Goal: Task Accomplishment & Management: Complete application form

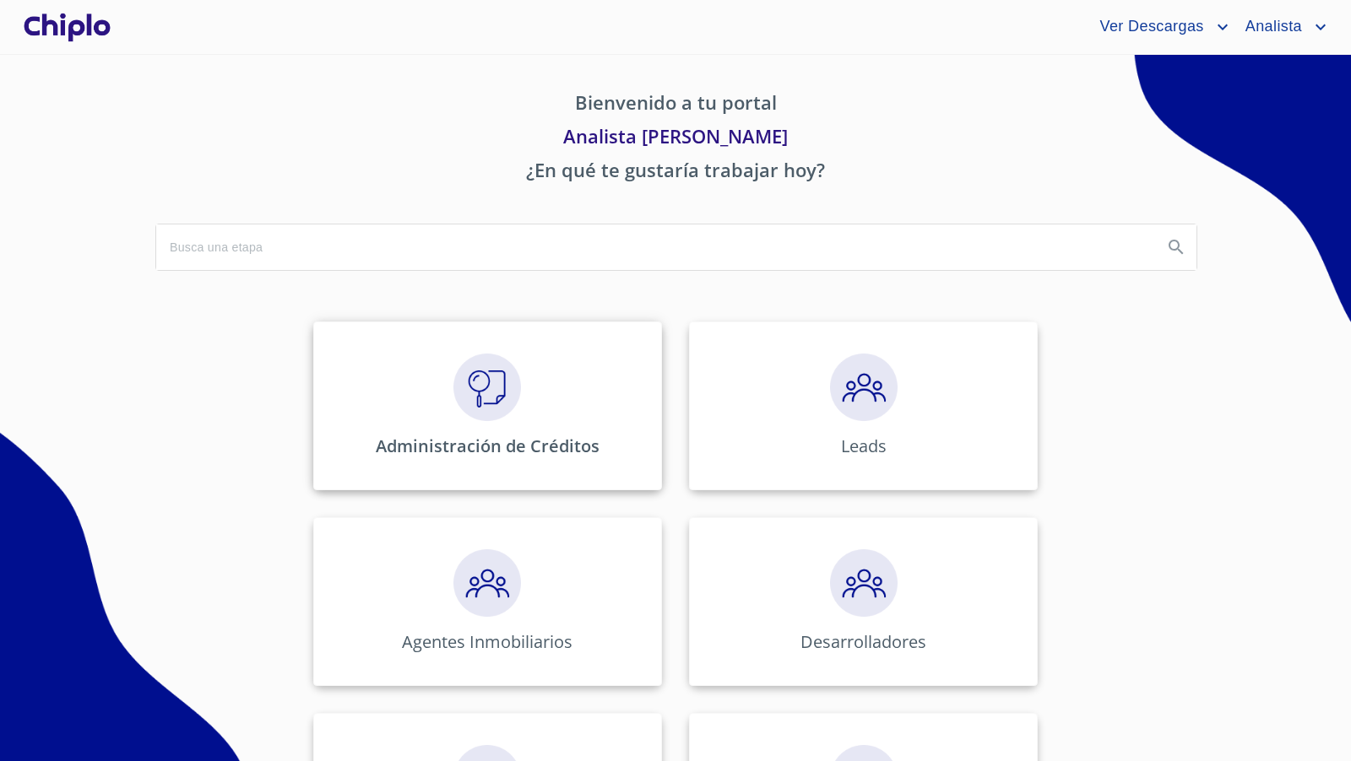
click at [508, 344] on div "Administración de Créditos" at bounding box center [487, 406] width 349 height 169
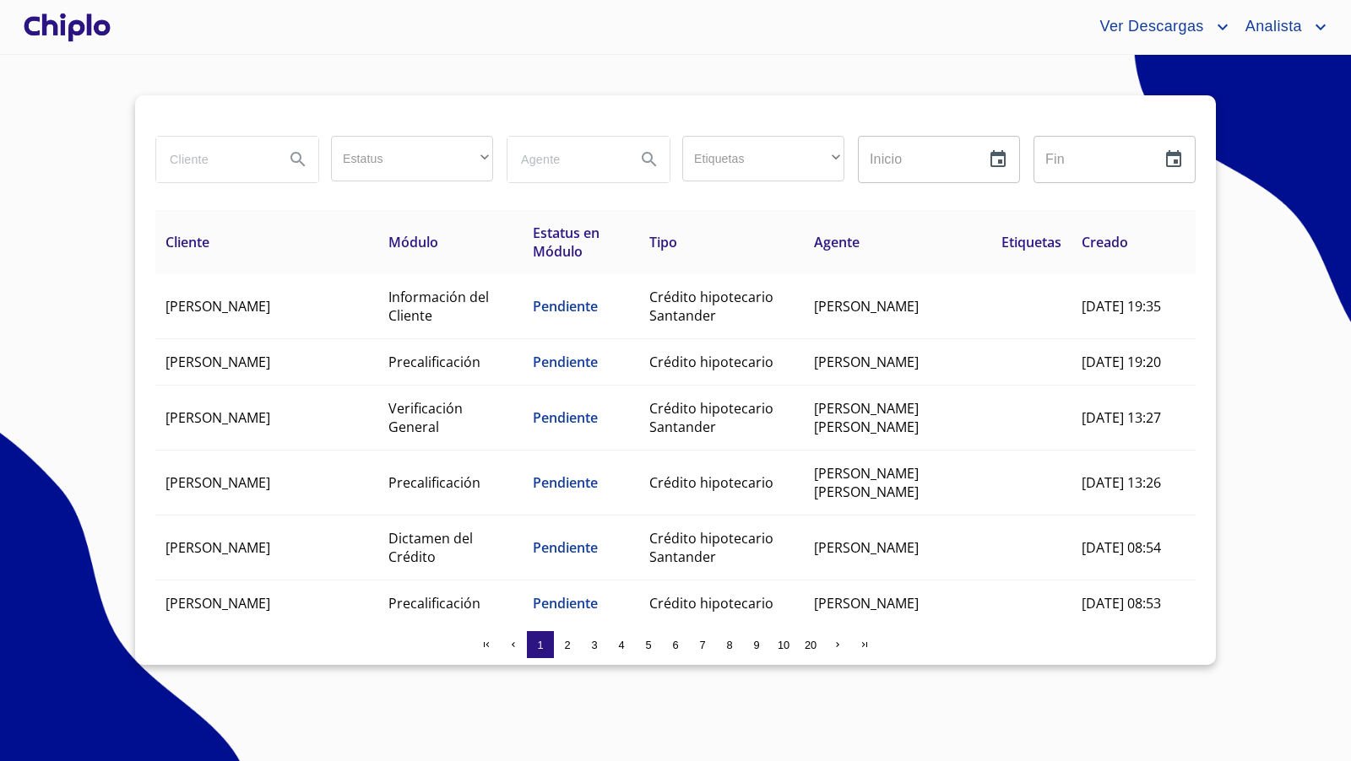
click at [203, 160] on input "search" at bounding box center [213, 160] width 115 height 46
type input "EVYEL"
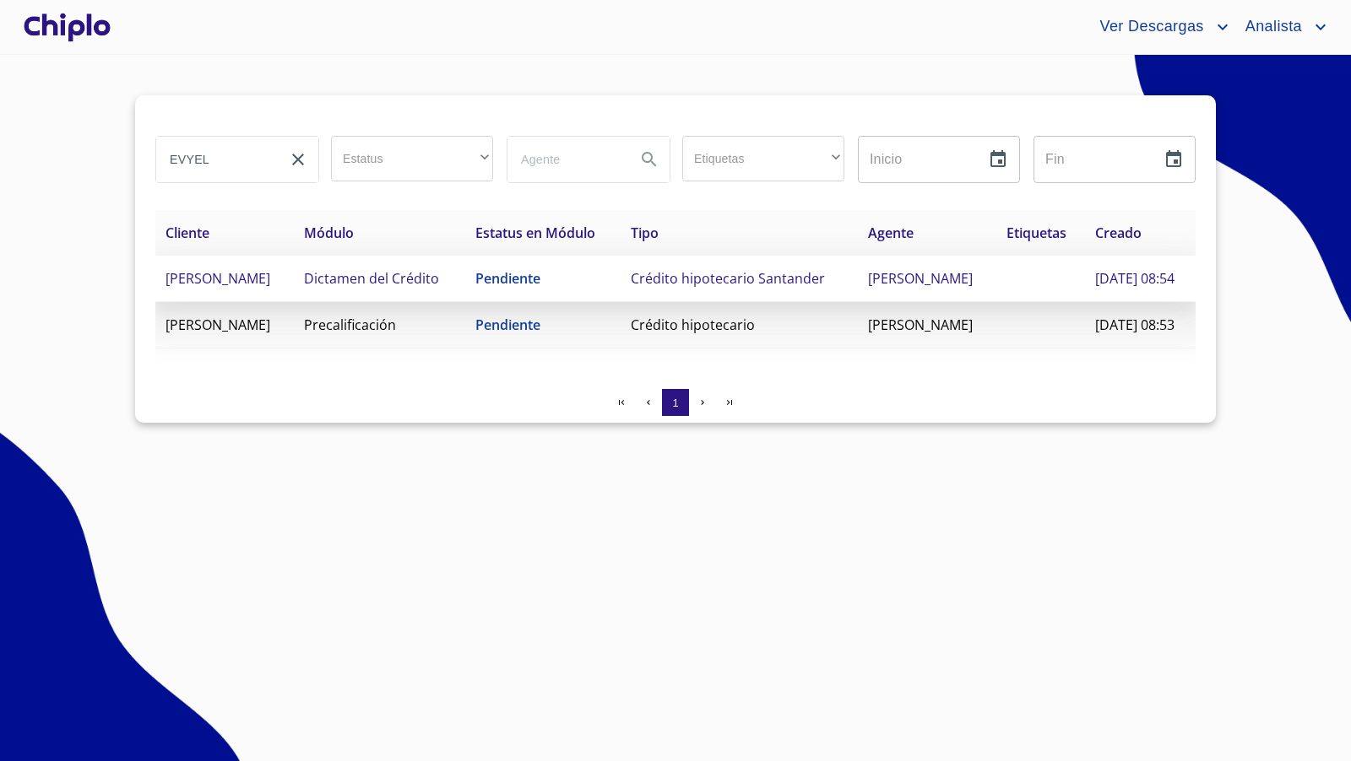
click at [270, 279] on span "[PERSON_NAME]" at bounding box center [217, 278] width 105 height 19
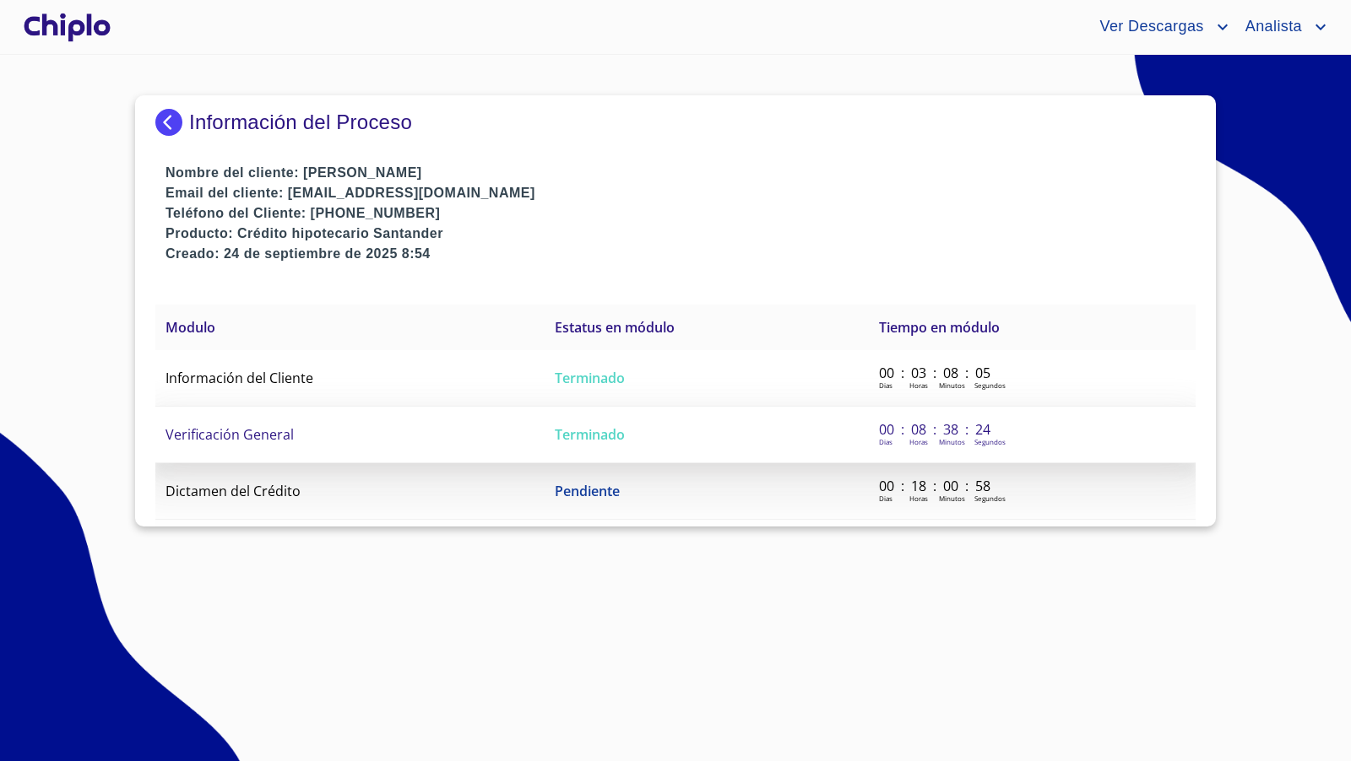
click at [276, 442] on span "Verificación General" at bounding box center [229, 434] width 128 height 19
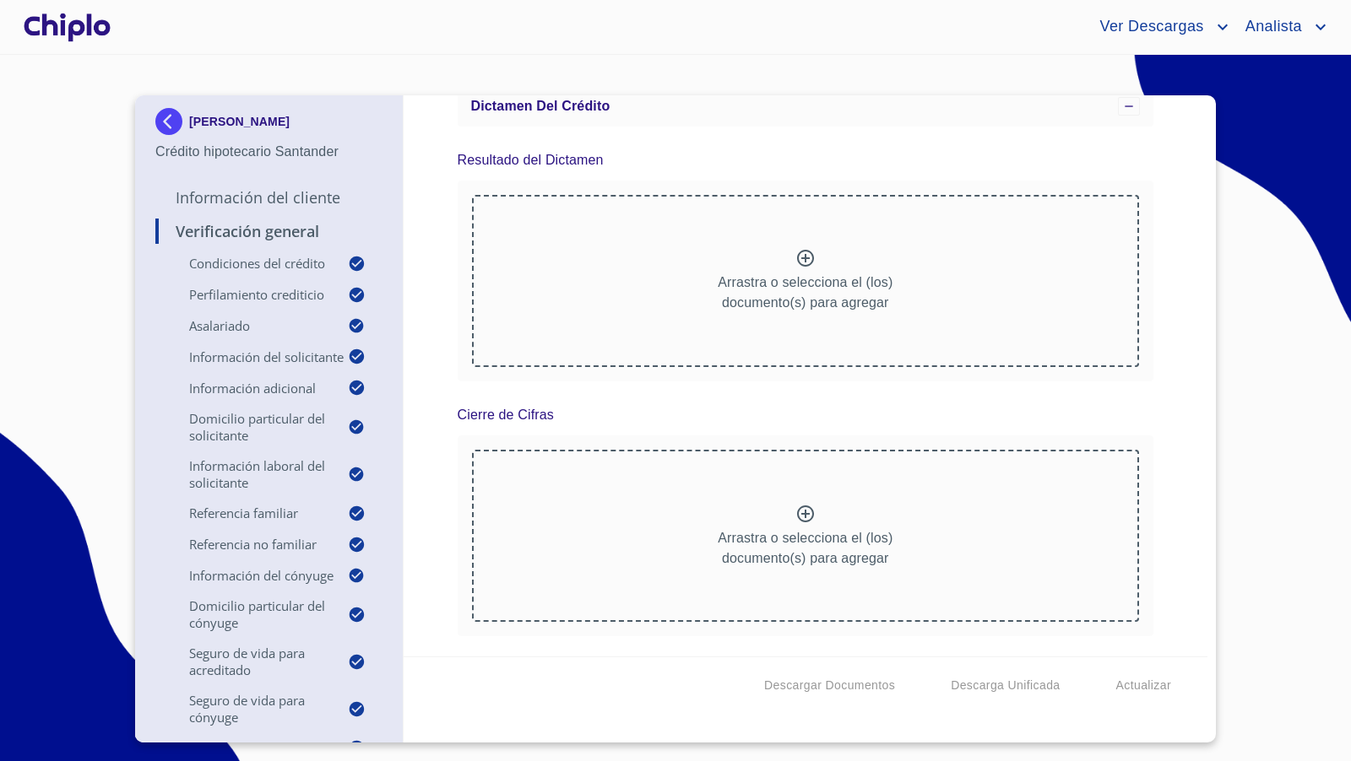
scroll to position [177, 0]
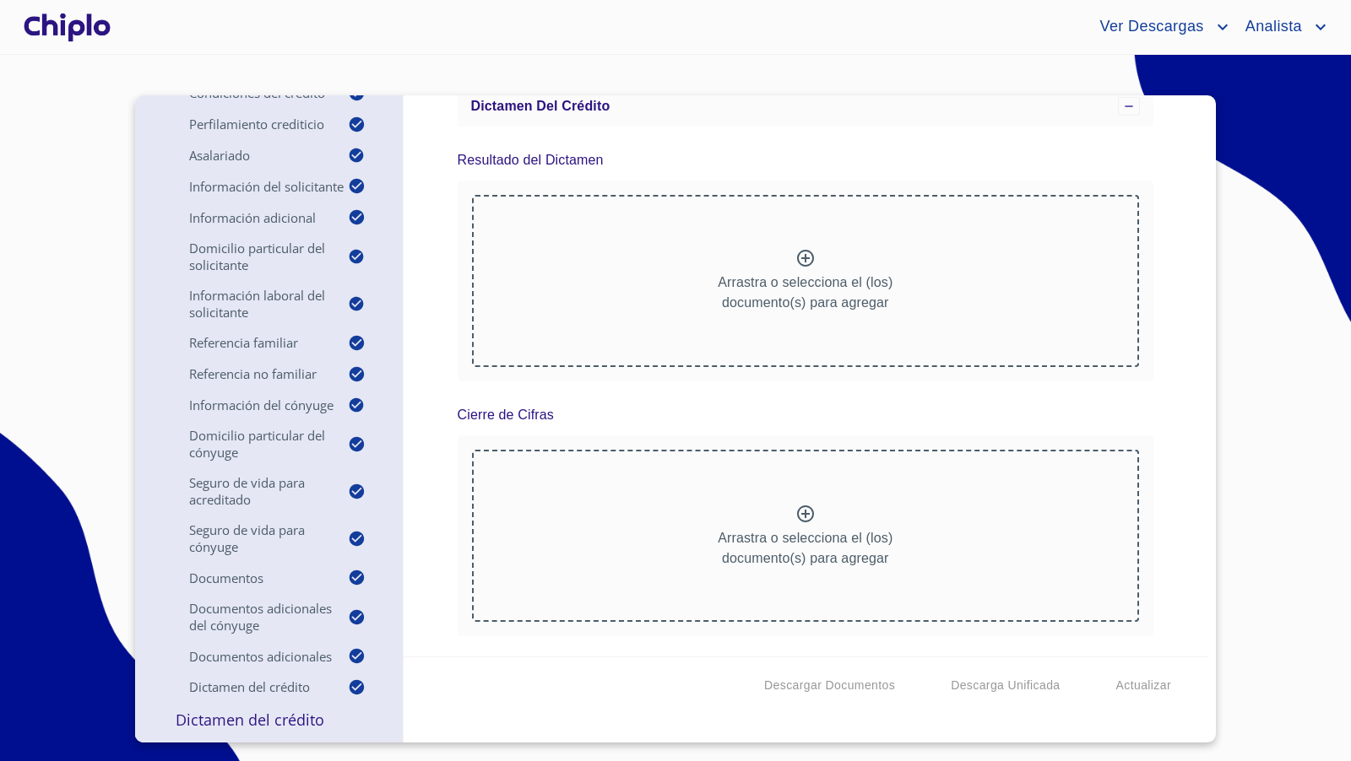
click at [277, 715] on p "Dictamen del Crédito" at bounding box center [268, 720] width 227 height 20
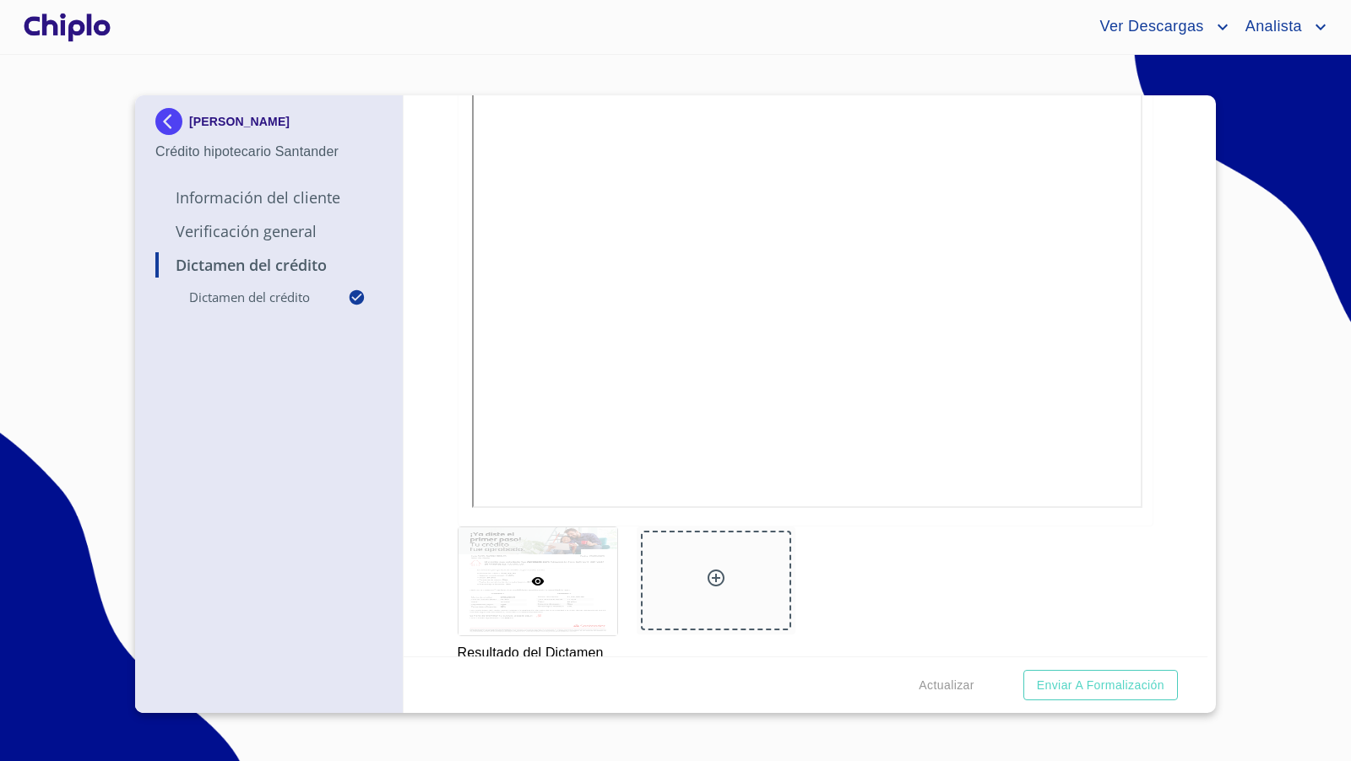
scroll to position [348, 0]
click at [1059, 681] on span "Enviar a Formalización" at bounding box center [1100, 685] width 127 height 21
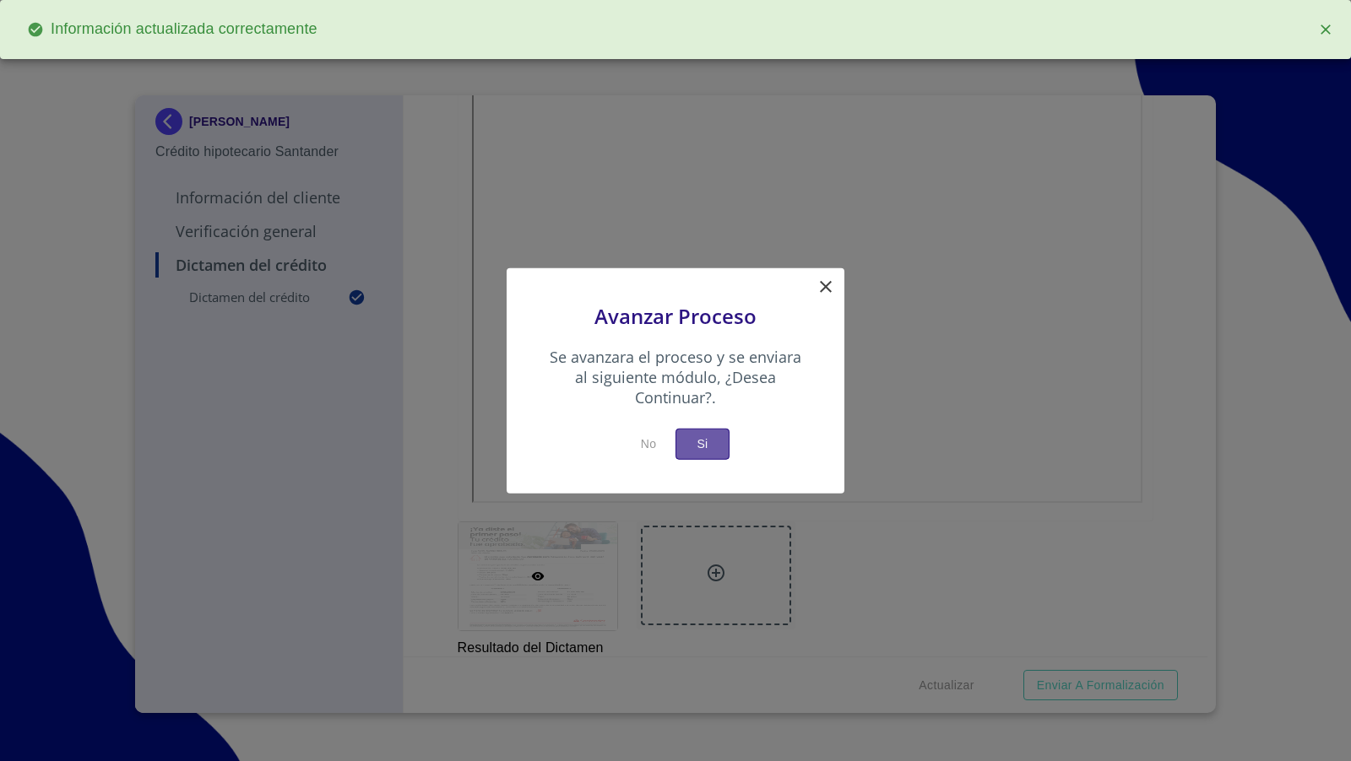
click at [718, 438] on button "Si" at bounding box center [702, 444] width 54 height 31
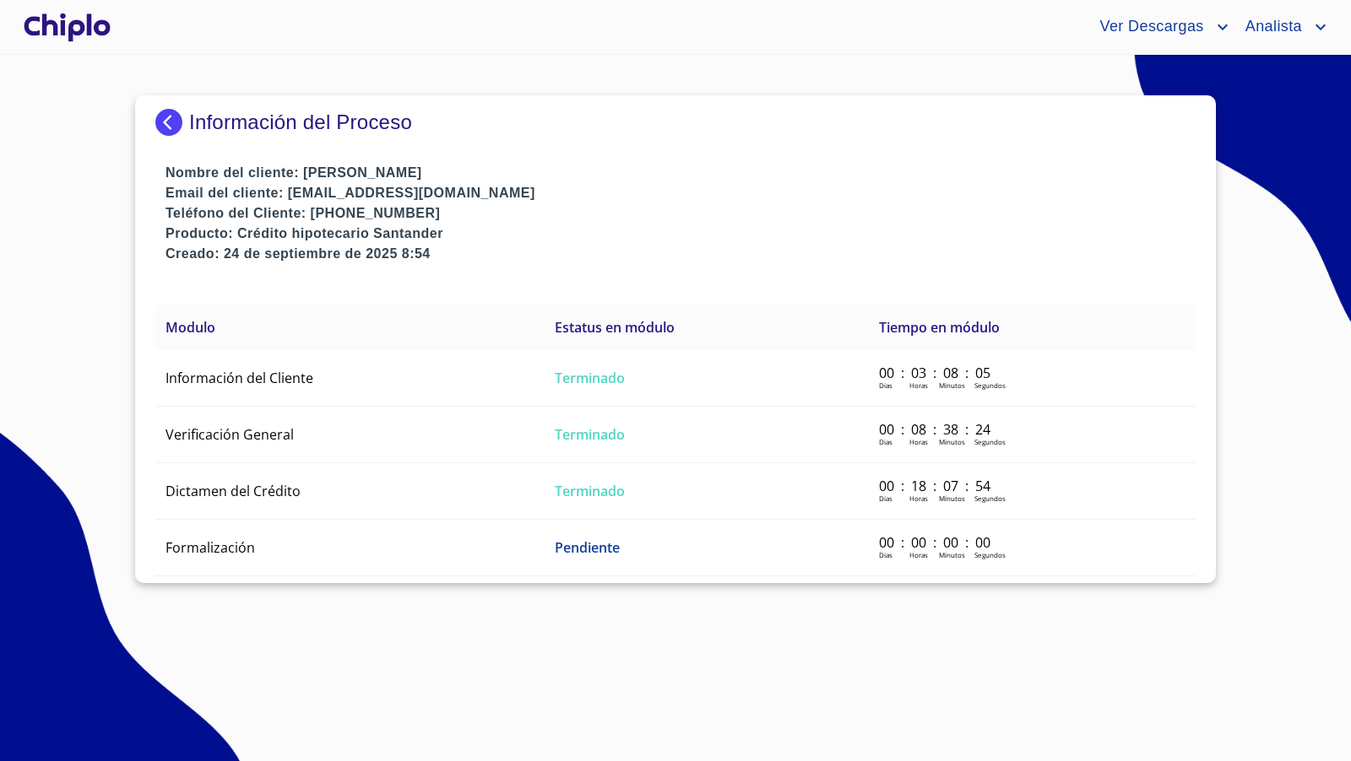
drag, startPoint x: 479, startPoint y: 177, endPoint x: 304, endPoint y: 176, distance: 174.8
click at [304, 176] on p "Nombre del cliente: [PERSON_NAME]" at bounding box center [680, 173] width 1030 height 20
copy p "[PERSON_NAME]"
click at [66, 27] on div at bounding box center [67, 27] width 94 height 54
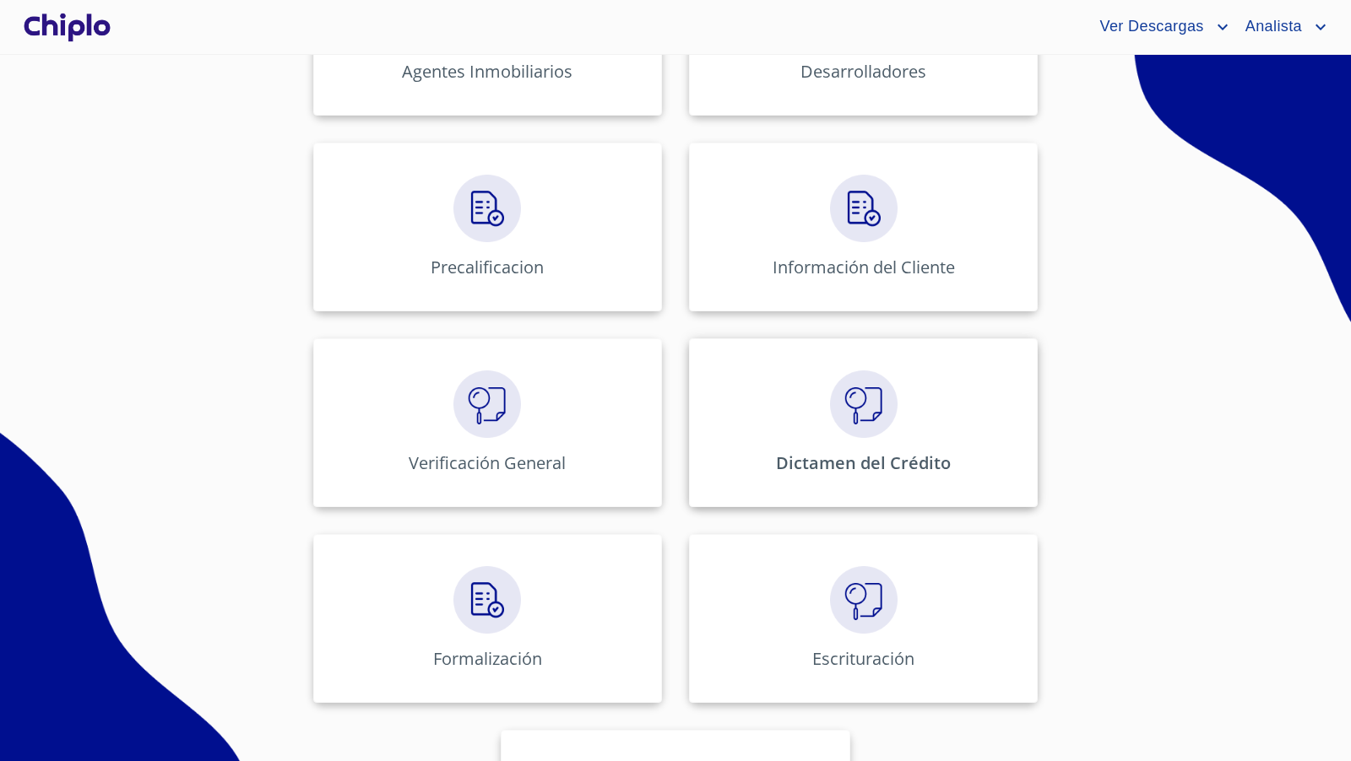
scroll to position [572, 0]
click at [487, 608] on img at bounding box center [487, 600] width 68 height 68
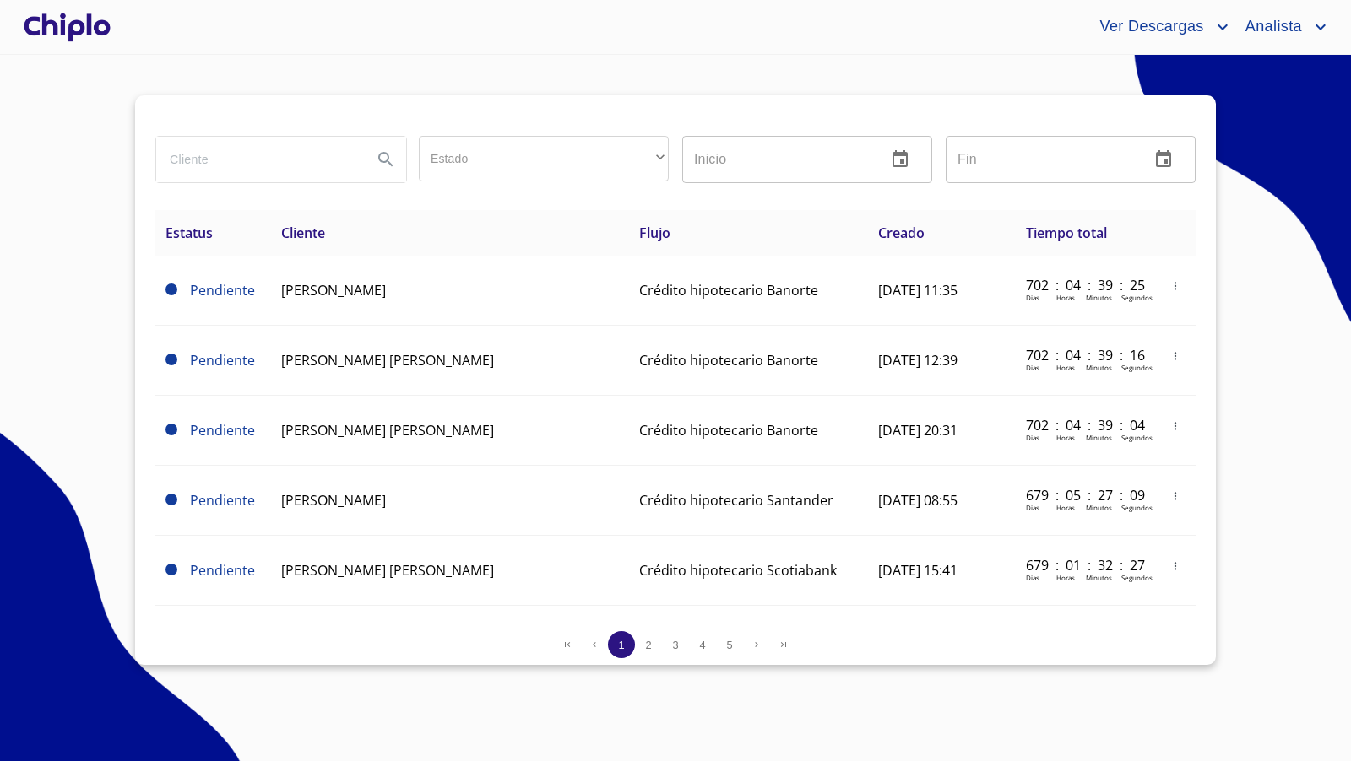
click at [252, 151] on input "search" at bounding box center [257, 160] width 203 height 46
type input "evye"
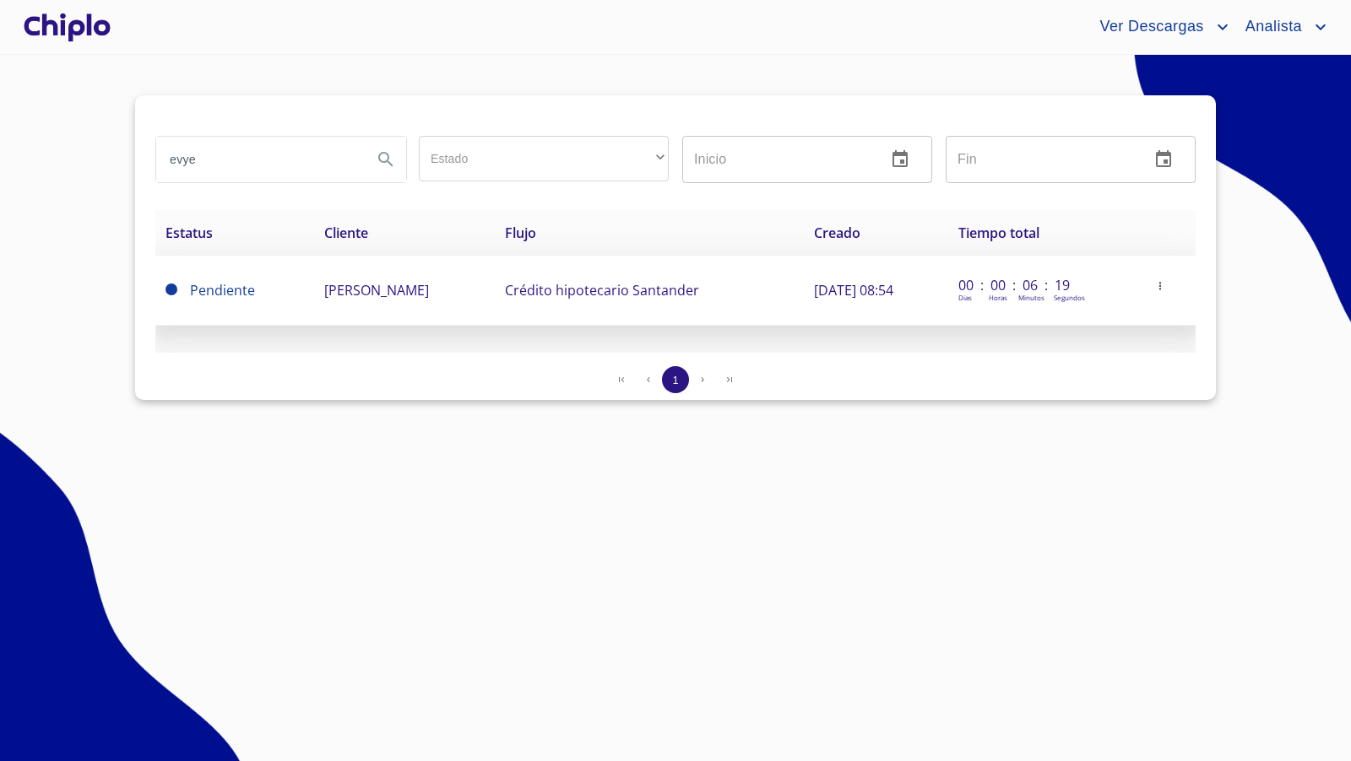
click at [414, 285] on span "[PERSON_NAME]" at bounding box center [376, 290] width 105 height 19
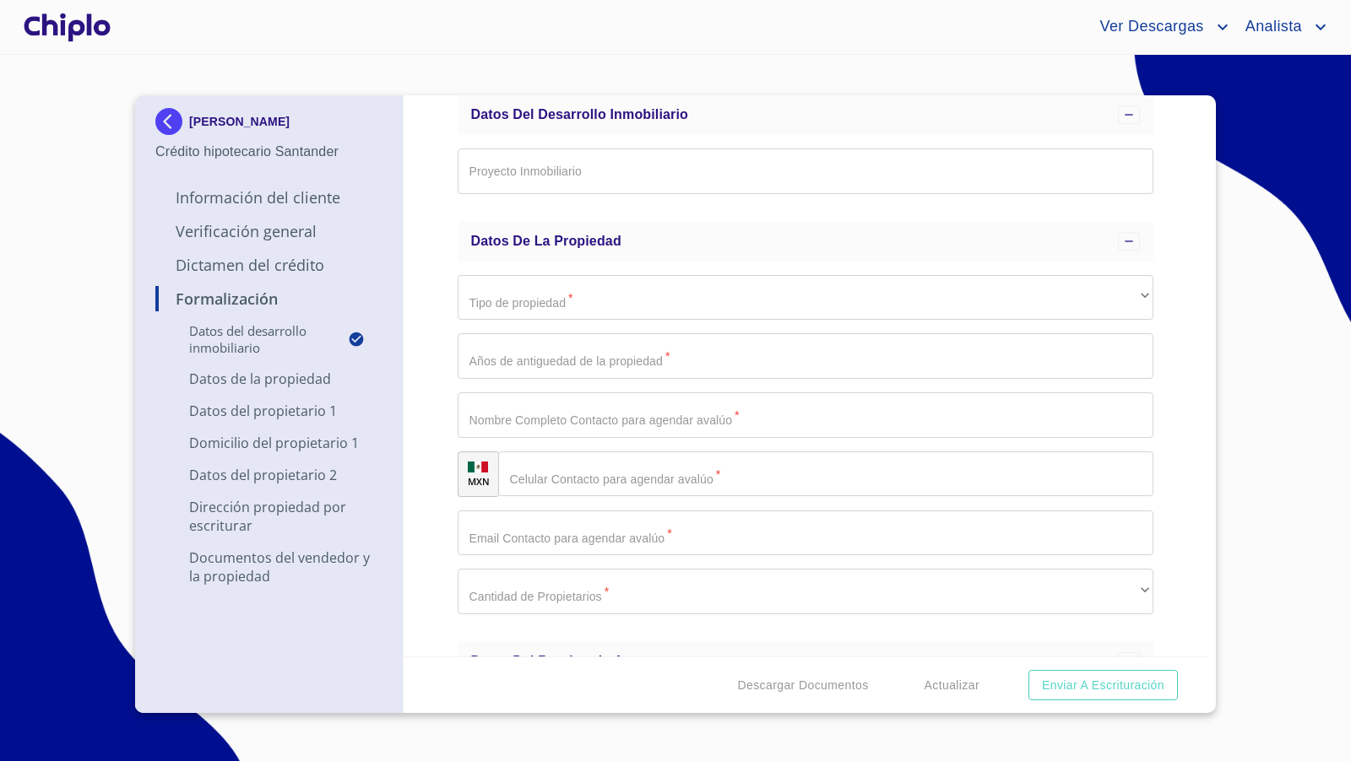
scroll to position [91, 0]
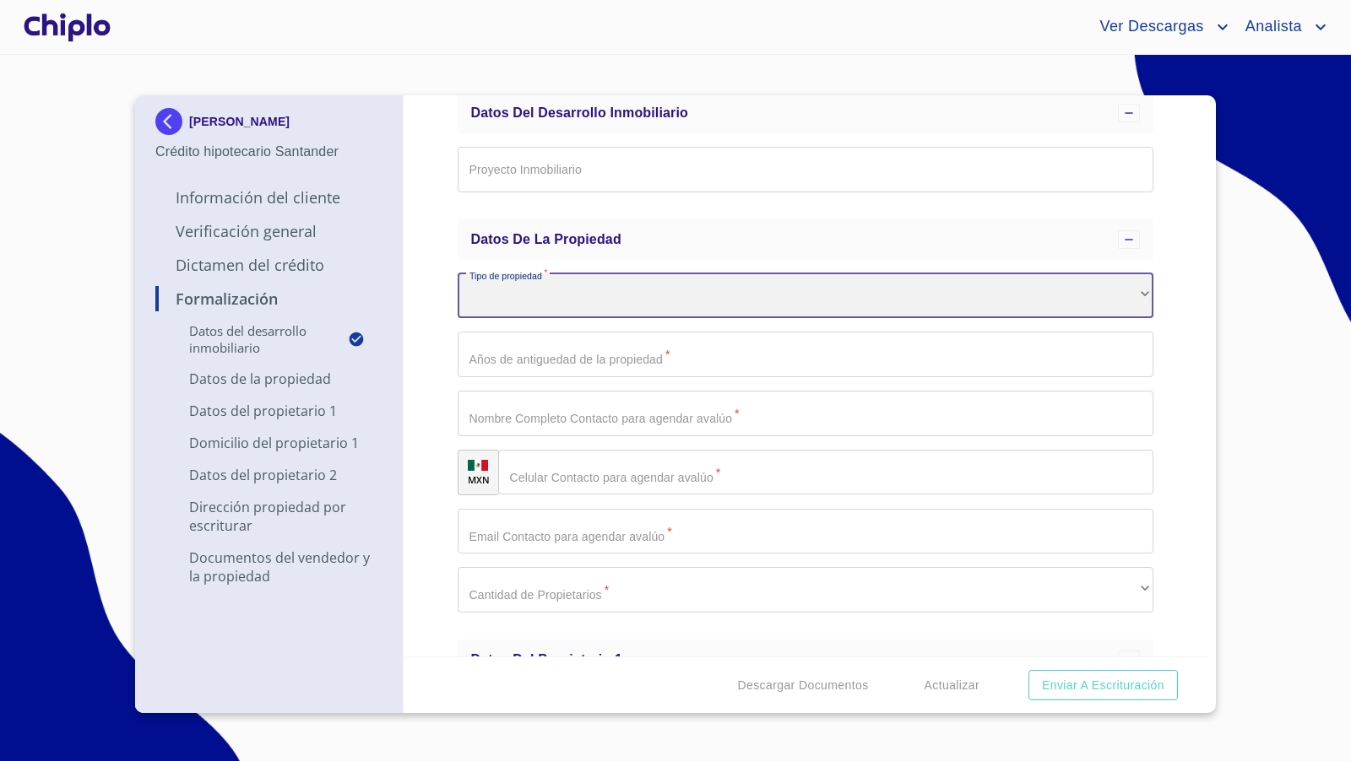
click at [1130, 291] on div "​" at bounding box center [806, 297] width 696 height 46
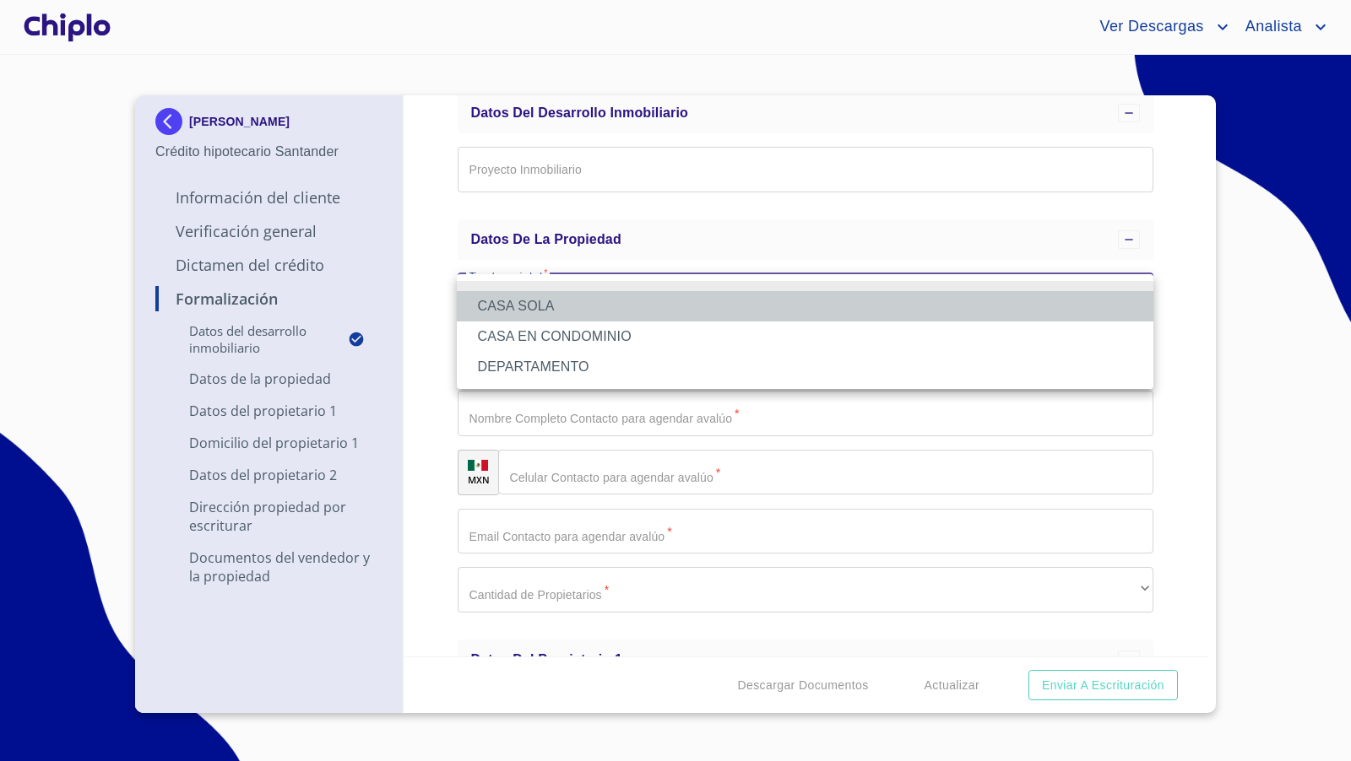
click at [555, 303] on li "CASA SOLA" at bounding box center [805, 306] width 696 height 30
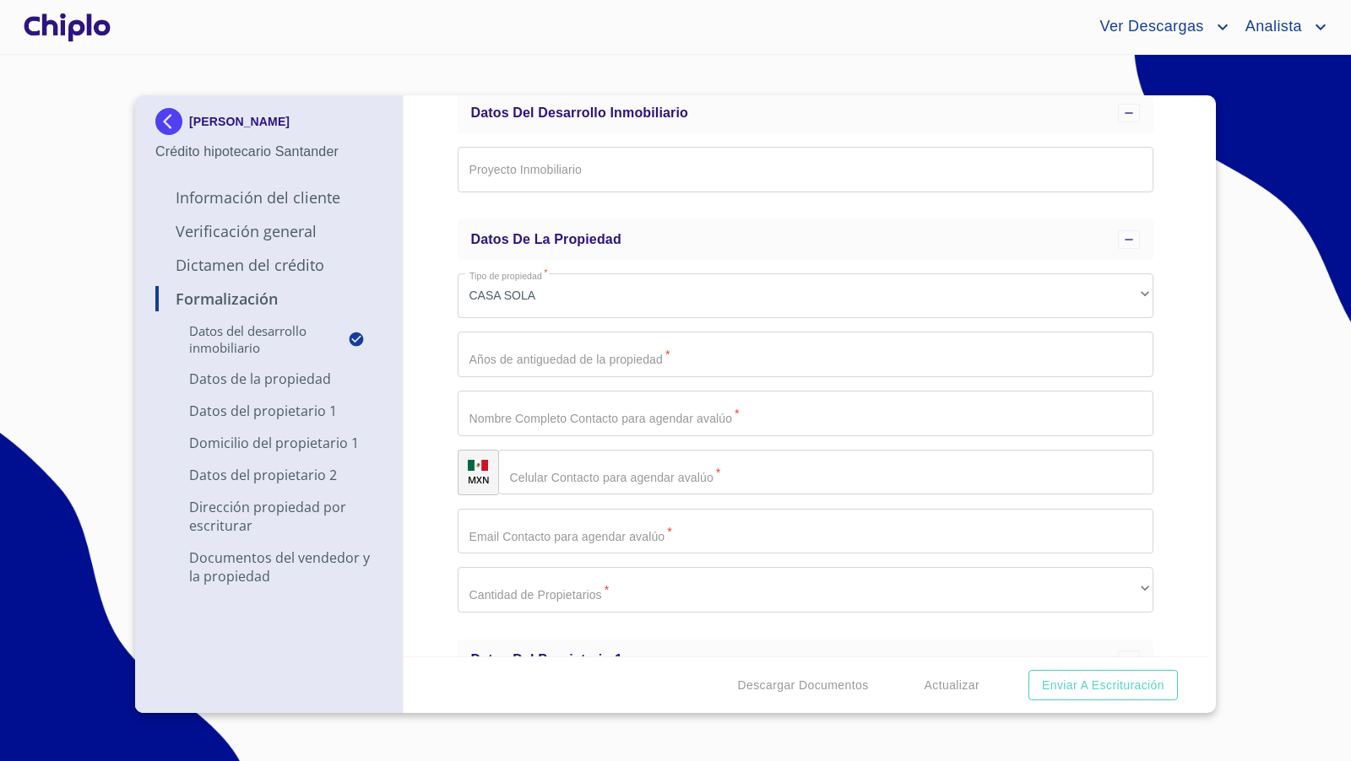
click at [432, 373] on div "Formalización Datos del Desarrollo Inmobiliario Proyecto Inmobiliario ​ Datos d…" at bounding box center [806, 375] width 805 height 561
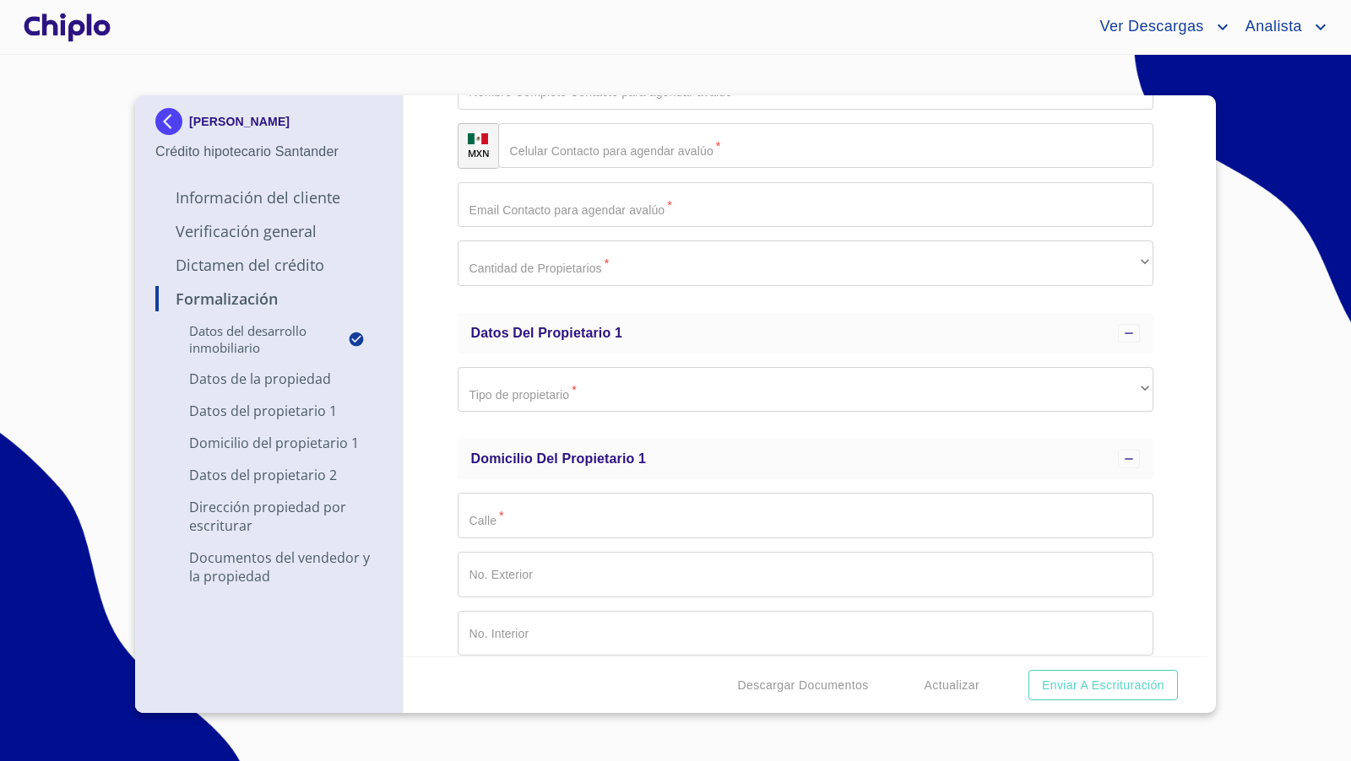
scroll to position [422, 0]
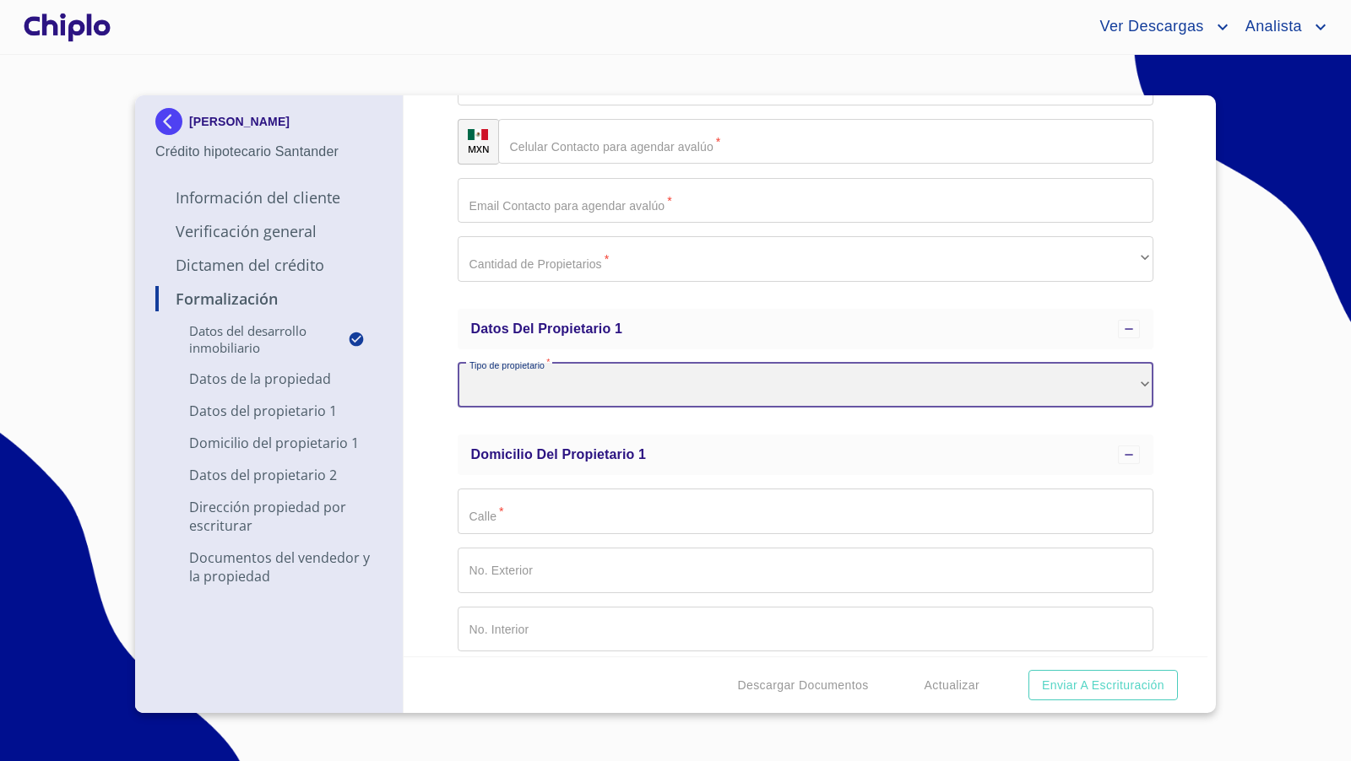
click at [546, 389] on div "​" at bounding box center [806, 386] width 696 height 46
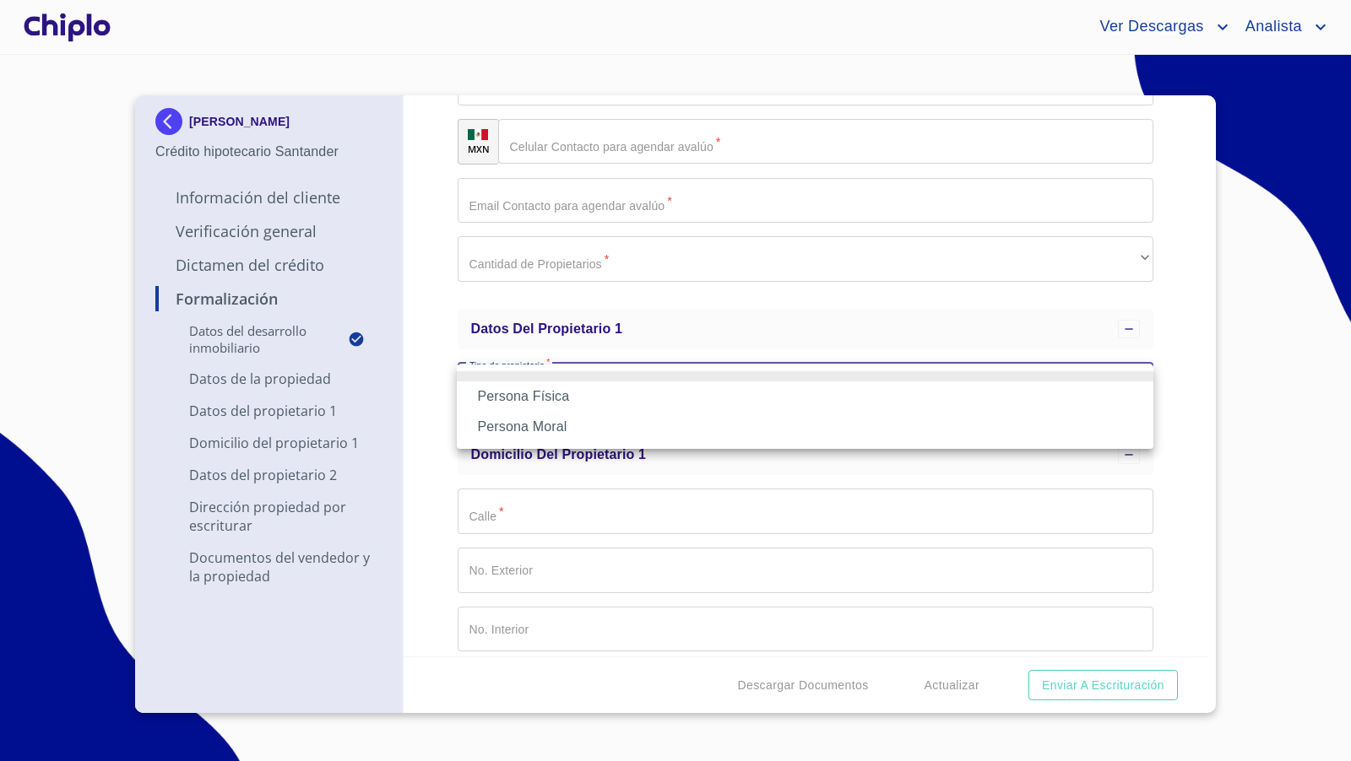
click at [539, 398] on li "Persona Física" at bounding box center [805, 397] width 696 height 30
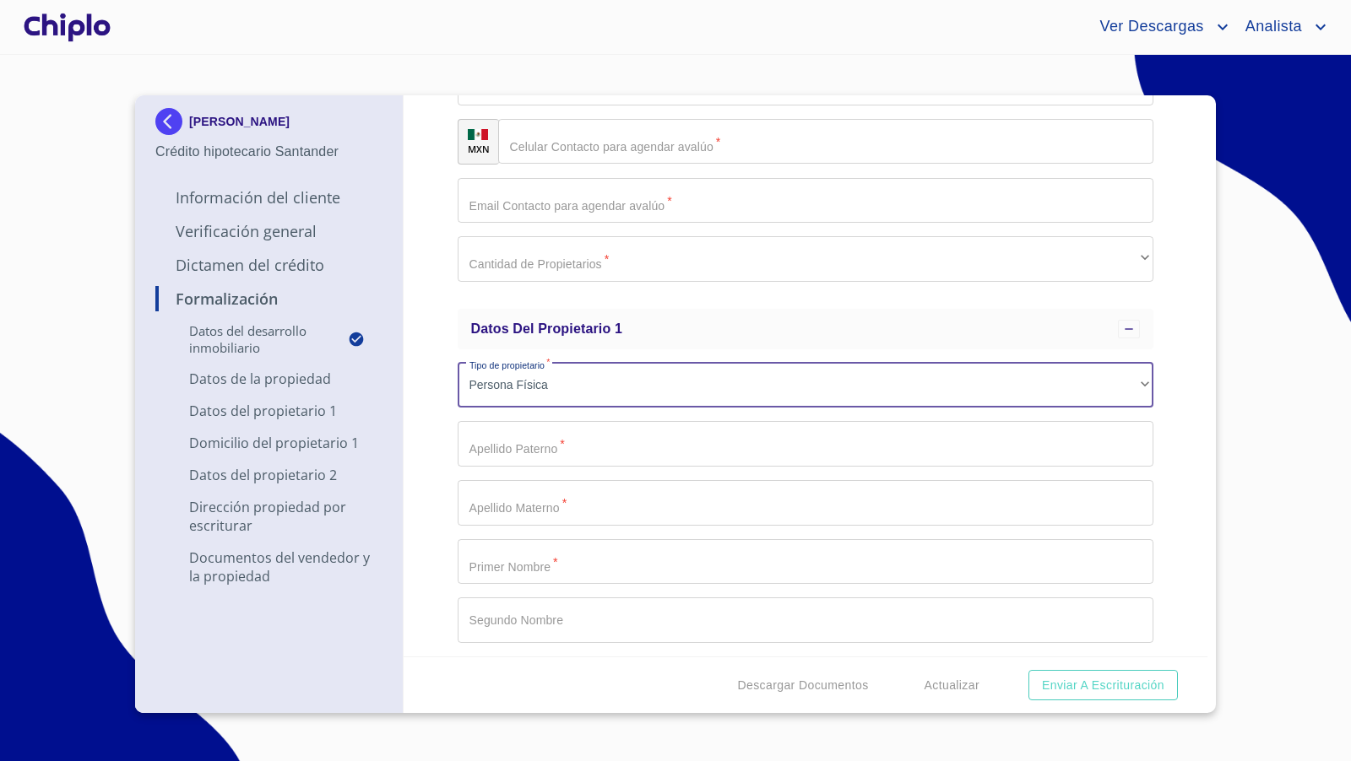
click at [443, 425] on div "Formalización Datos del Desarrollo Inmobiliario Proyecto Inmobiliario ​ Datos d…" at bounding box center [806, 375] width 805 height 561
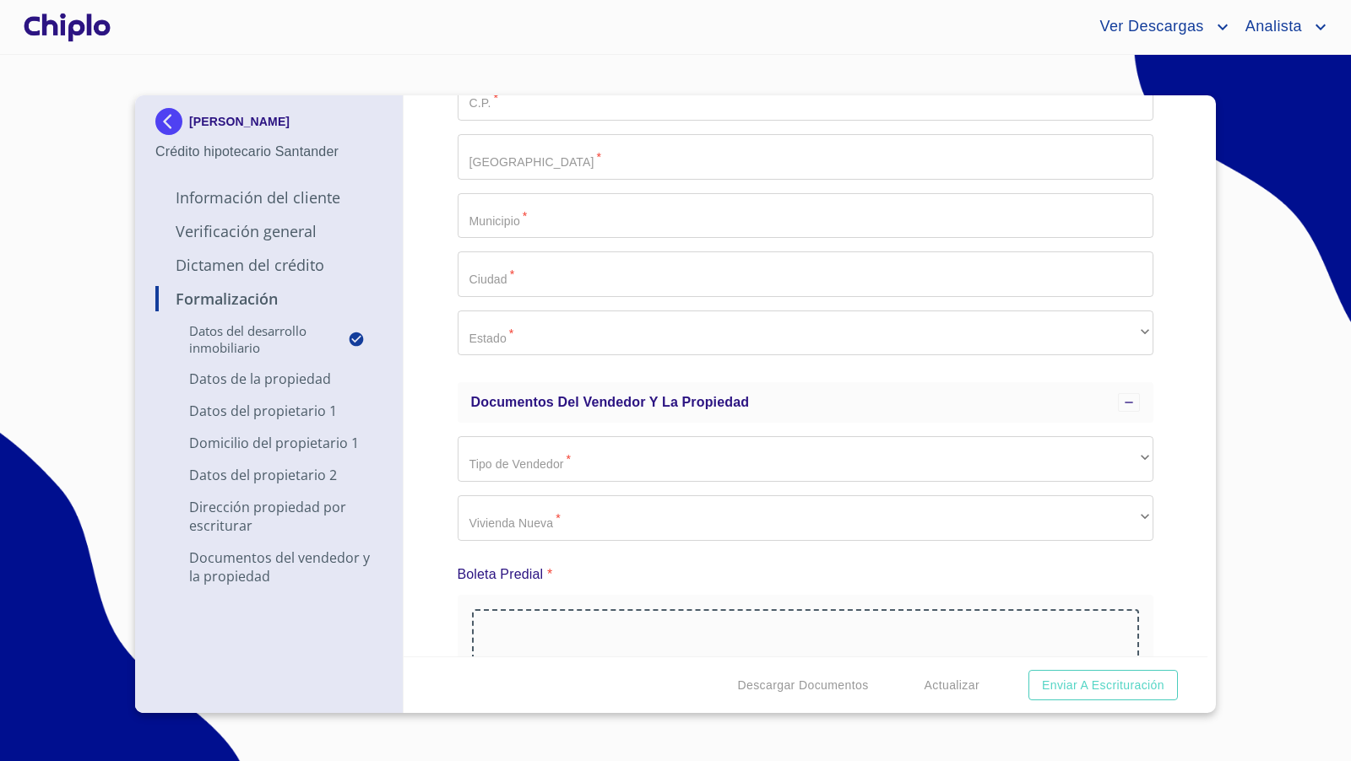
scroll to position [2148, 0]
click at [431, 469] on div "Formalización Datos del Desarrollo Inmobiliario Proyecto Inmobiliario ​ Datos d…" at bounding box center [806, 375] width 805 height 561
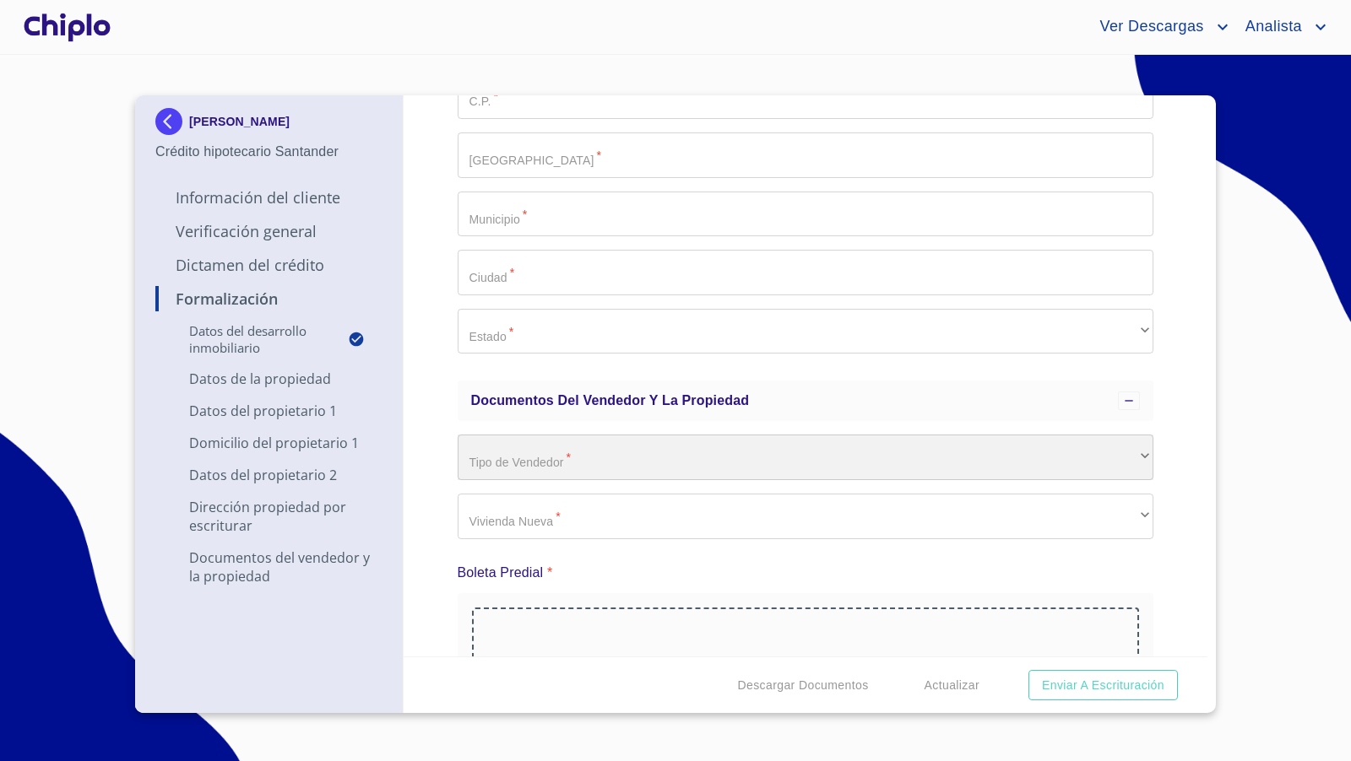
click at [525, 456] on div "​" at bounding box center [806, 458] width 696 height 46
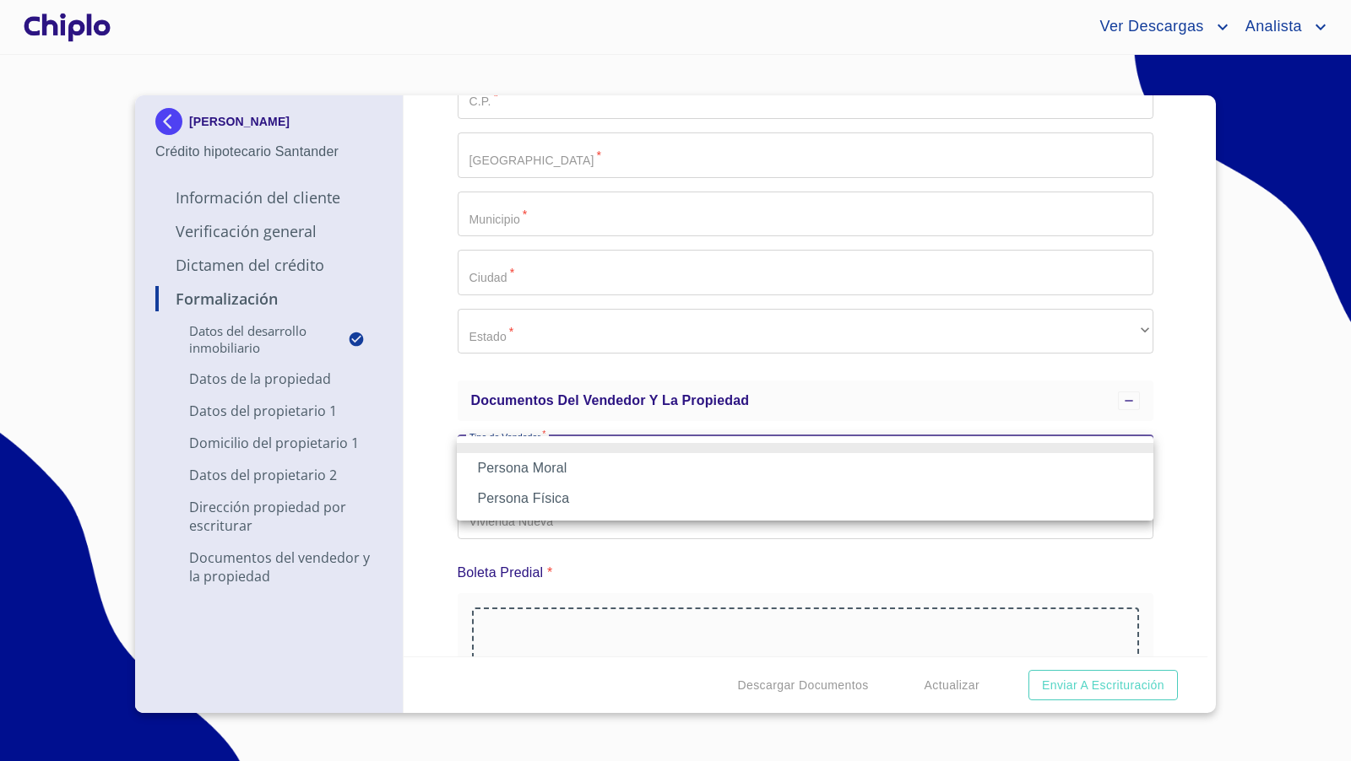
click at [509, 497] on li "Persona Física" at bounding box center [805, 499] width 696 height 30
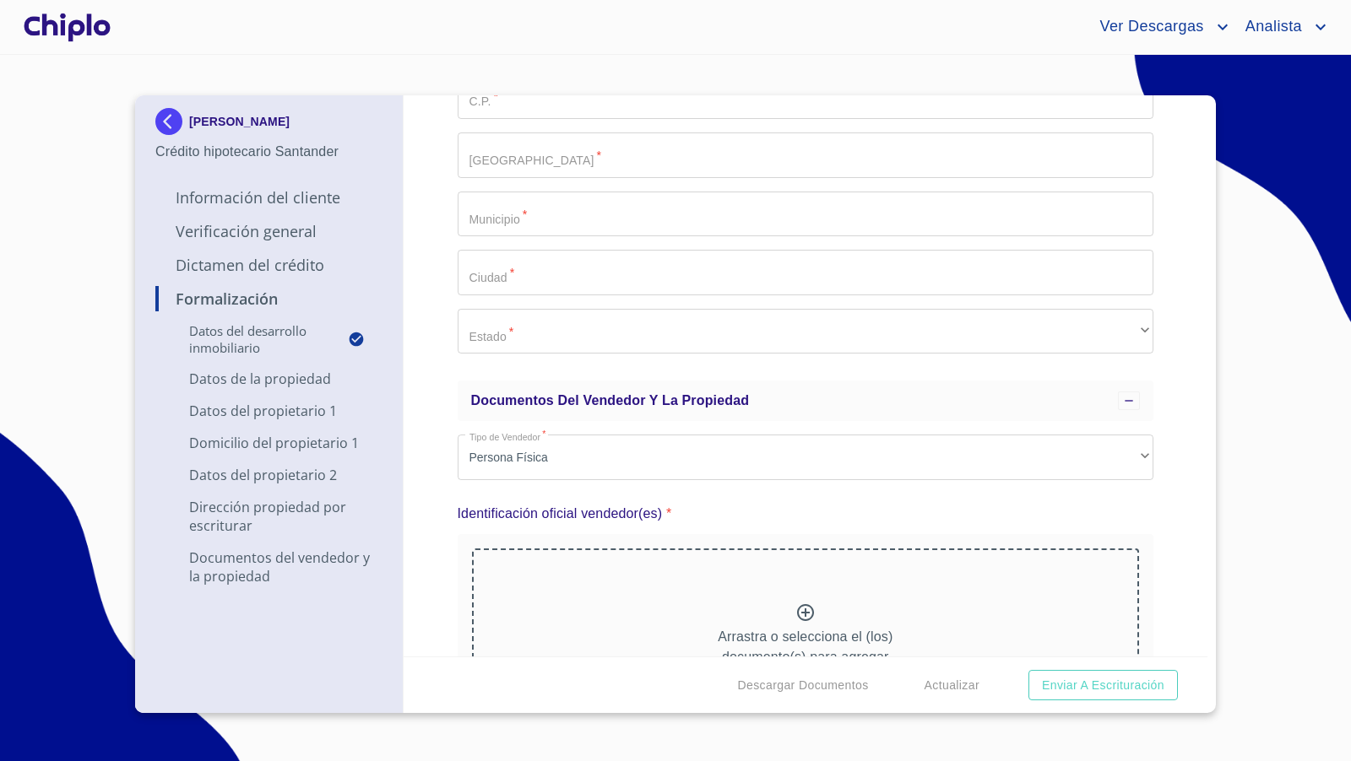
click at [438, 474] on div "Formalización Datos del Desarrollo Inmobiliario Proyecto Inmobiliario ​ Datos d…" at bounding box center [806, 375] width 805 height 561
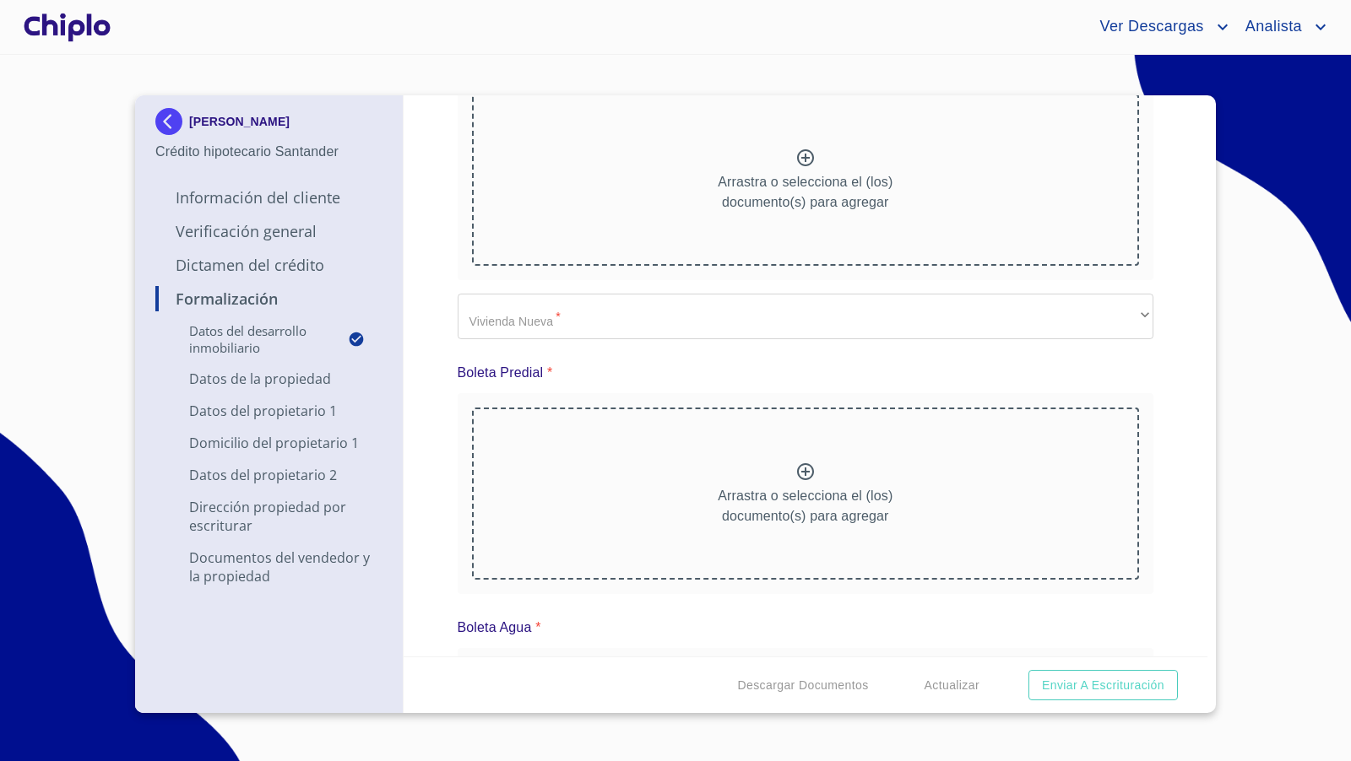
scroll to position [4131, 0]
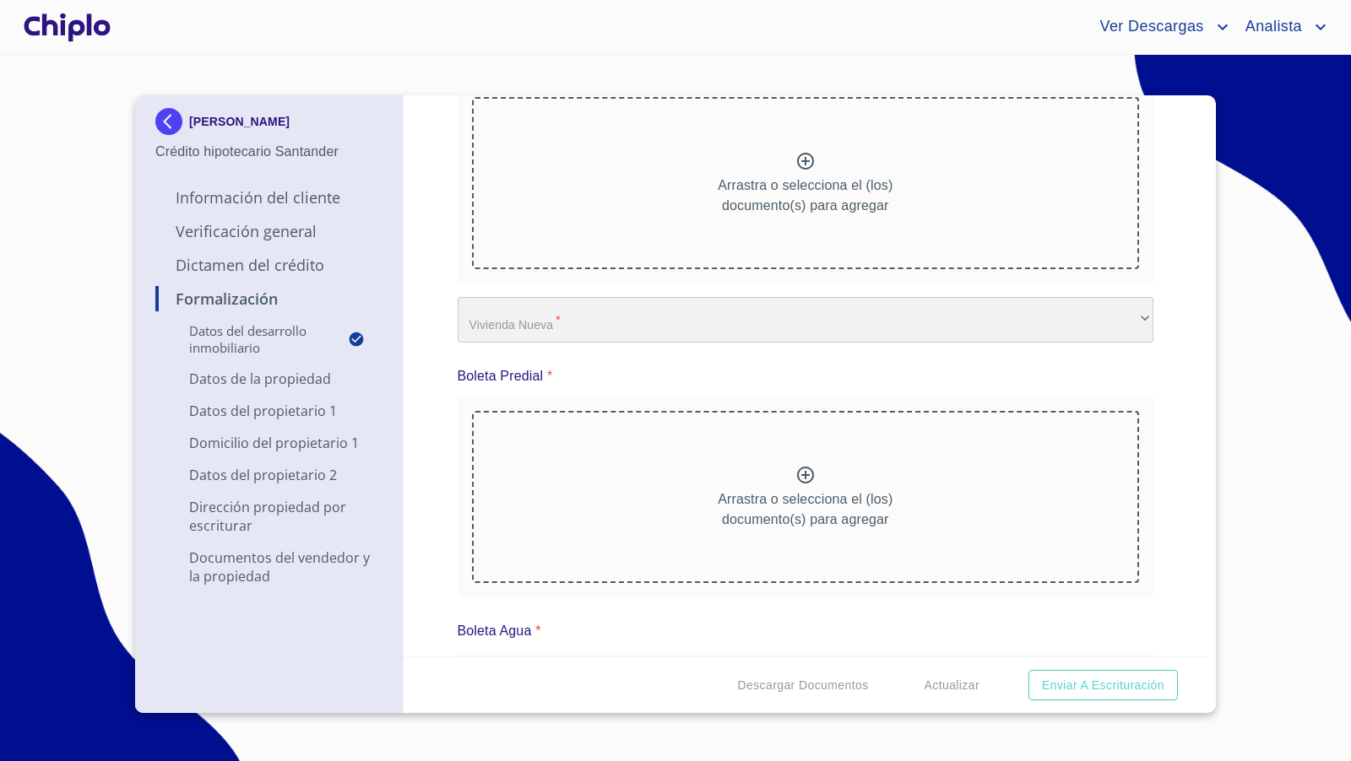
click at [540, 325] on div "​" at bounding box center [806, 320] width 696 height 46
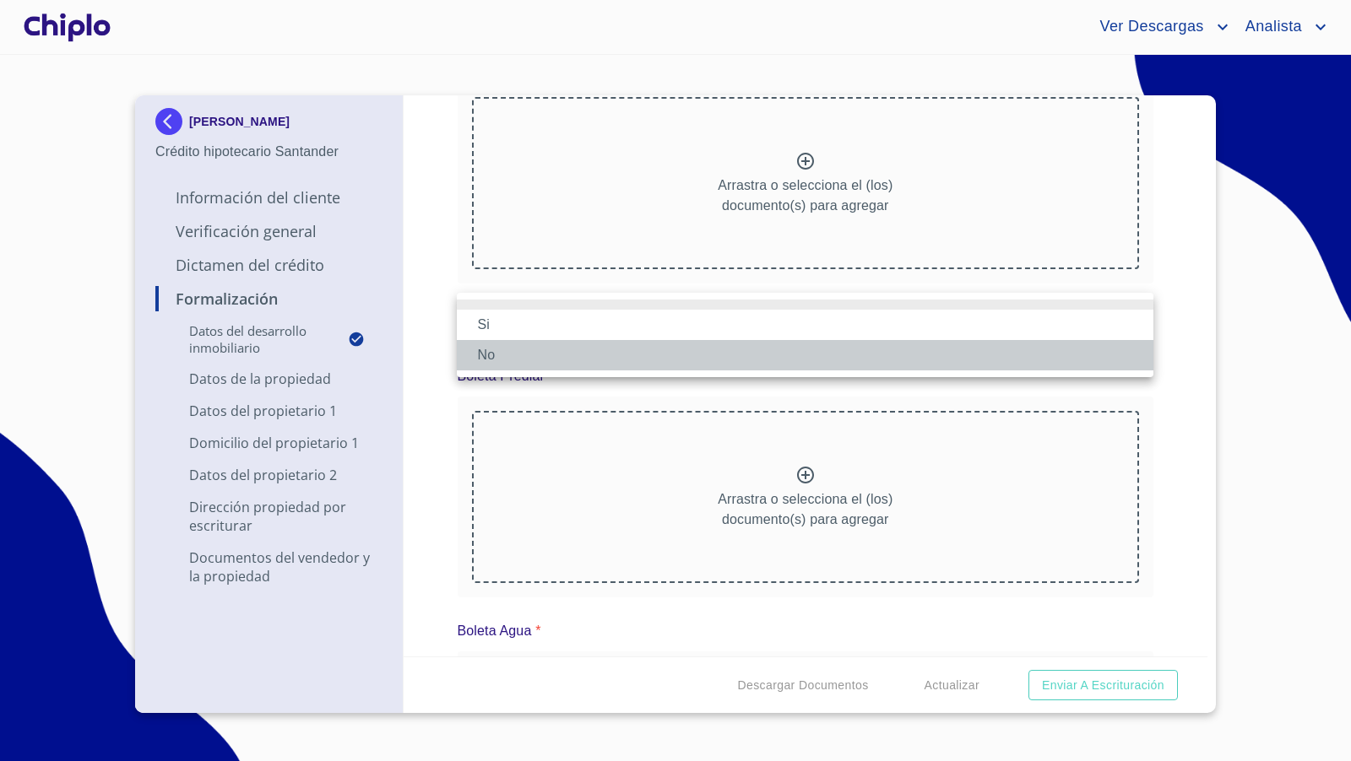
click at [505, 350] on li "No" at bounding box center [805, 355] width 696 height 30
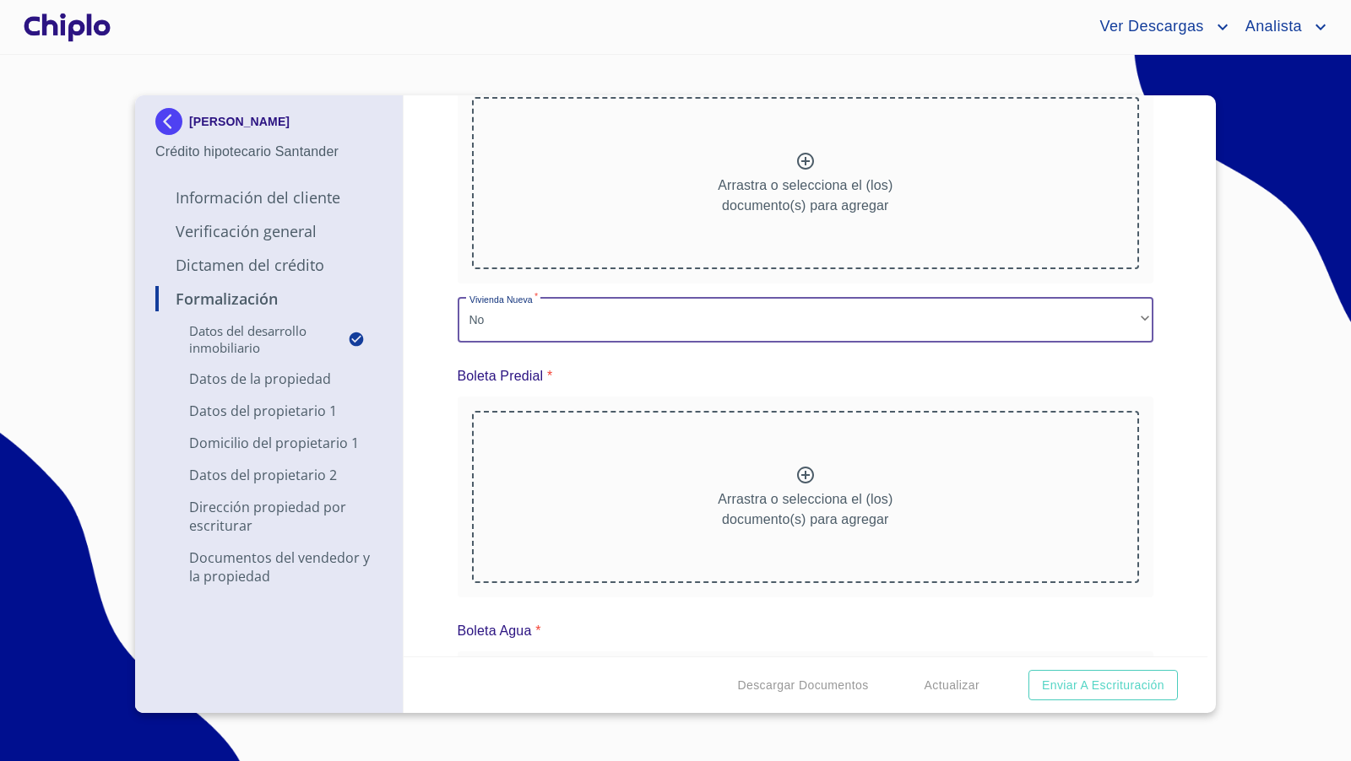
click at [440, 373] on div "Formalización Datos del Desarrollo Inmobiliario Proyecto Inmobiliario ​ Datos d…" at bounding box center [806, 375] width 805 height 561
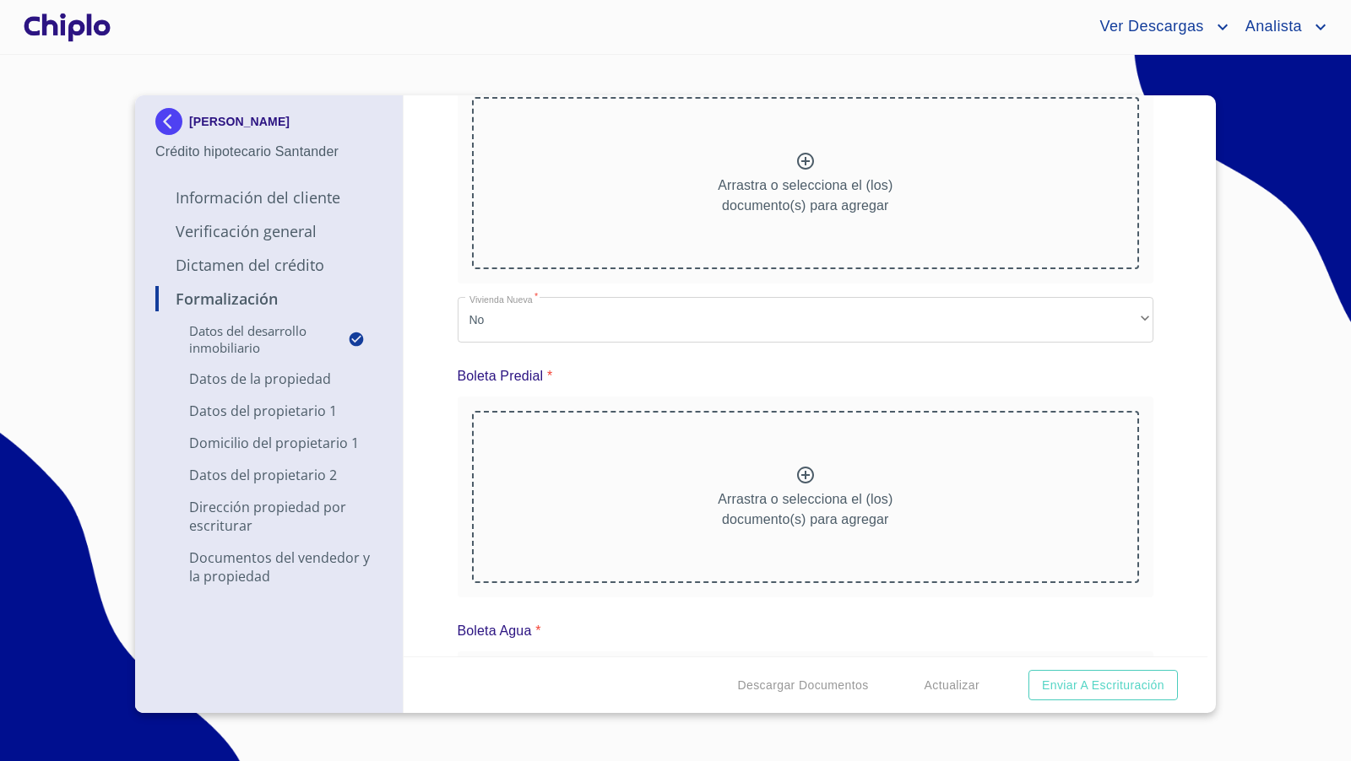
click at [1174, 450] on div "Formalización Datos del Desarrollo Inmobiliario Proyecto Inmobiliario ​ Datos d…" at bounding box center [806, 375] width 805 height 561
click at [1172, 459] on div "Formalización Datos del Desarrollo Inmobiliario Proyecto Inmobiliario ​ Datos d…" at bounding box center [806, 375] width 805 height 561
click at [426, 344] on div "Formalización Datos del Desarrollo Inmobiliario Proyecto Inmobiliario ​ Datos d…" at bounding box center [806, 375] width 805 height 561
click at [1189, 440] on div "Formalización Datos del Desarrollo Inmobiliario Proyecto Inmobiliario ​ Datos d…" at bounding box center [806, 375] width 805 height 561
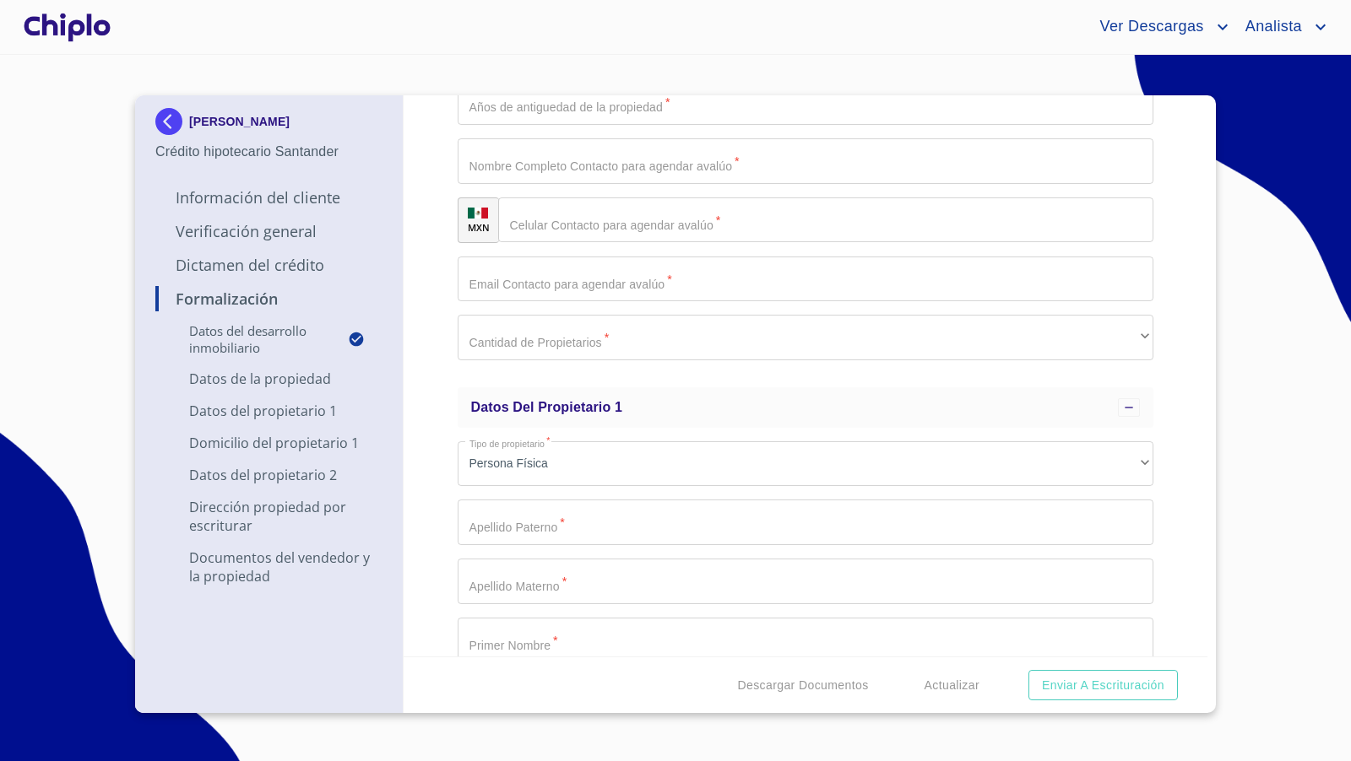
scroll to position [0, 0]
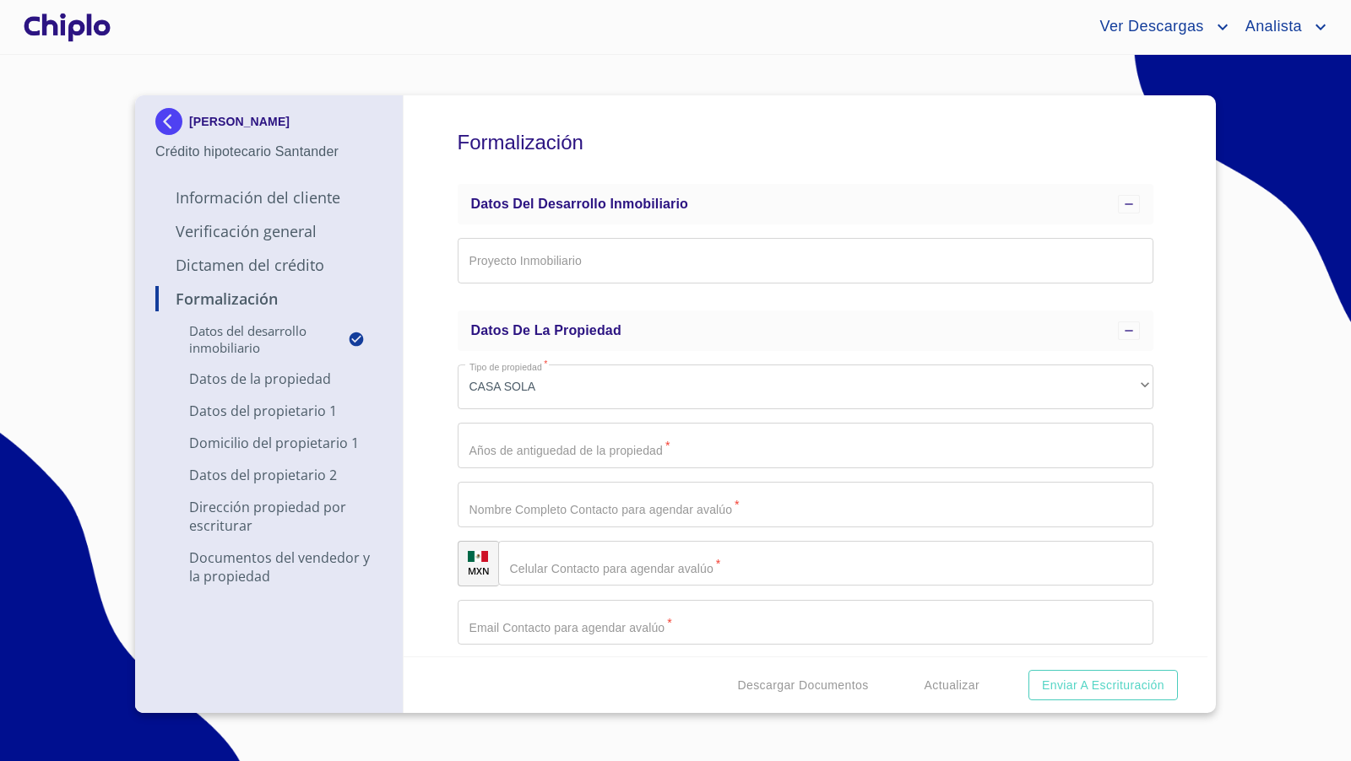
click at [169, 122] on img at bounding box center [172, 121] width 34 height 27
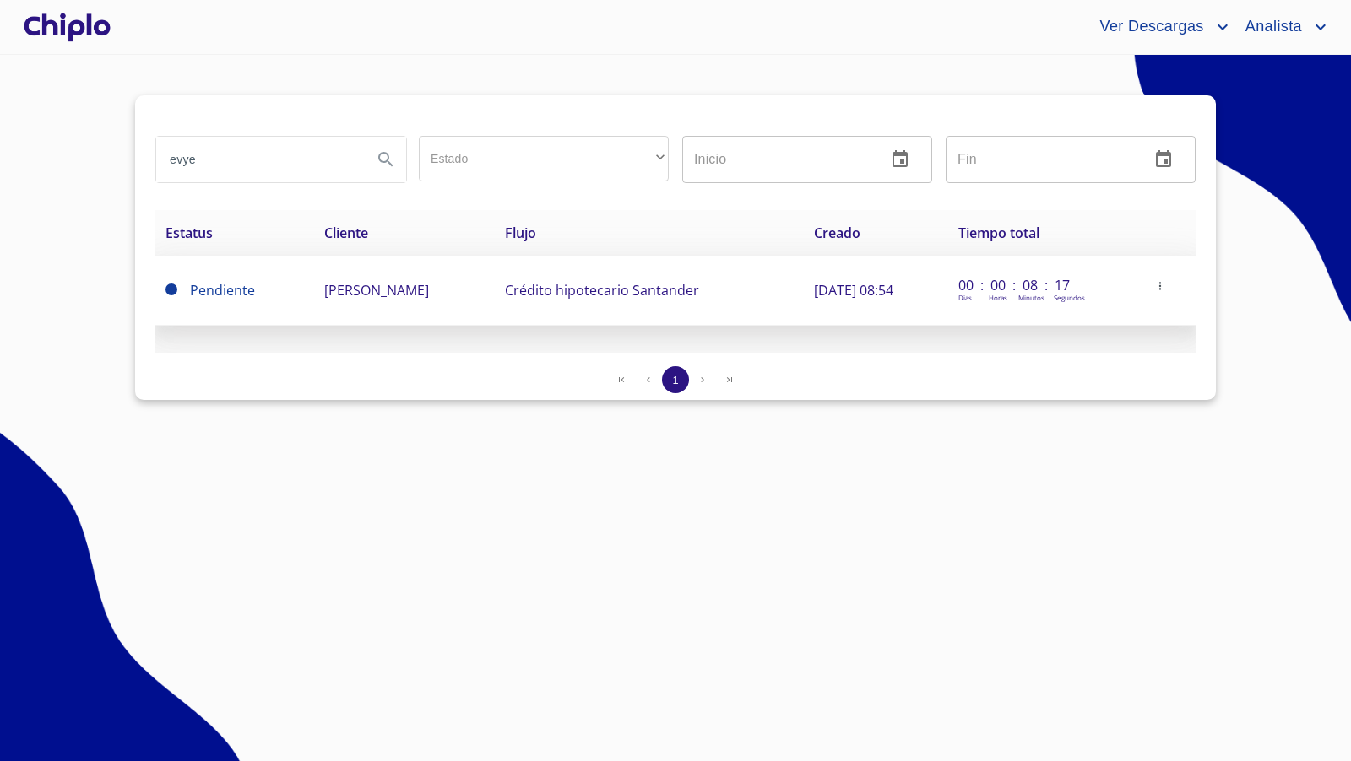
copy span "[PERSON_NAME]"
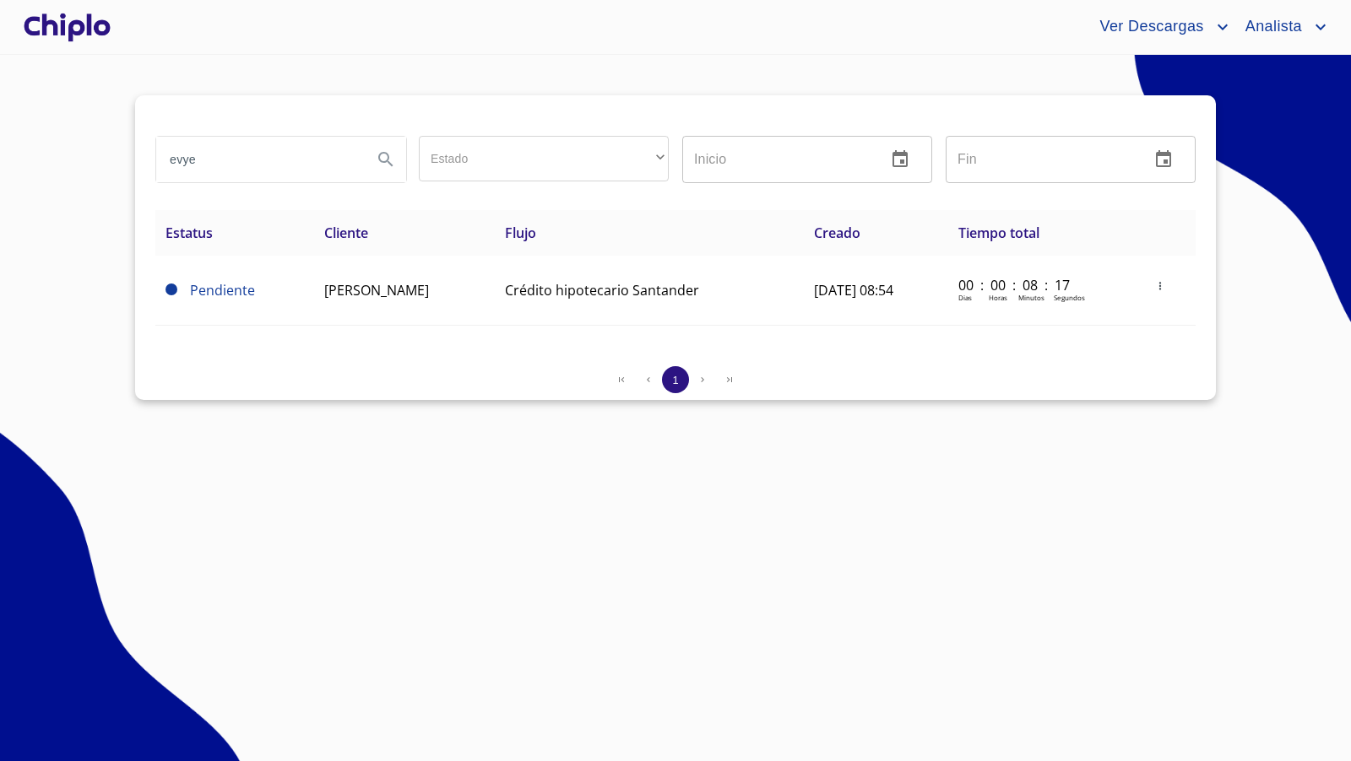
drag, startPoint x: 474, startPoint y: 290, endPoint x: 385, endPoint y: 500, distance: 227.3
click at [385, 500] on section "evye Estado ​ ​ Inicio ​ Fin ​ Estatus Cliente Flujo Creado Tiempo total Pendie…" at bounding box center [675, 408] width 1351 height 707
click at [103, 35] on div at bounding box center [67, 27] width 94 height 54
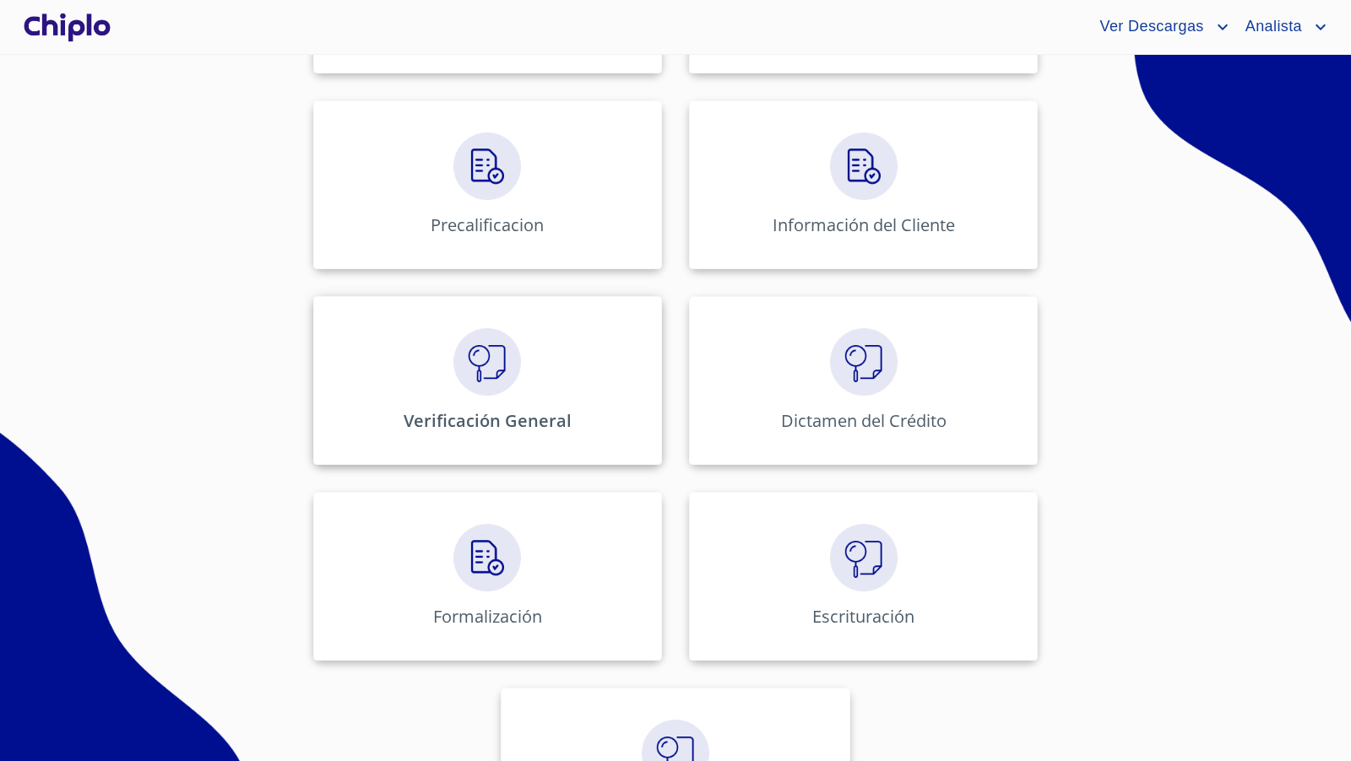
scroll to position [612, 0]
click at [485, 555] on img at bounding box center [487, 559] width 68 height 68
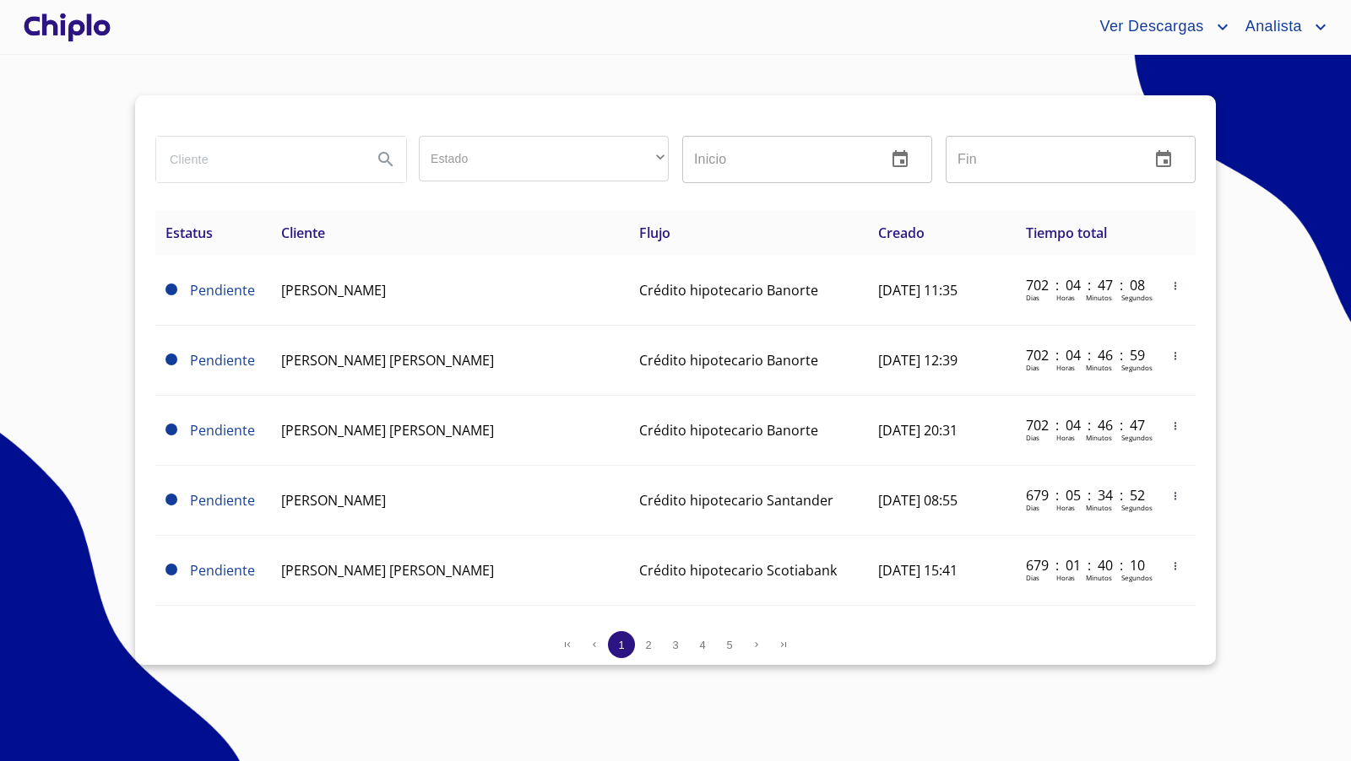
click at [285, 154] on input "search" at bounding box center [257, 160] width 203 height 46
type input "evy"
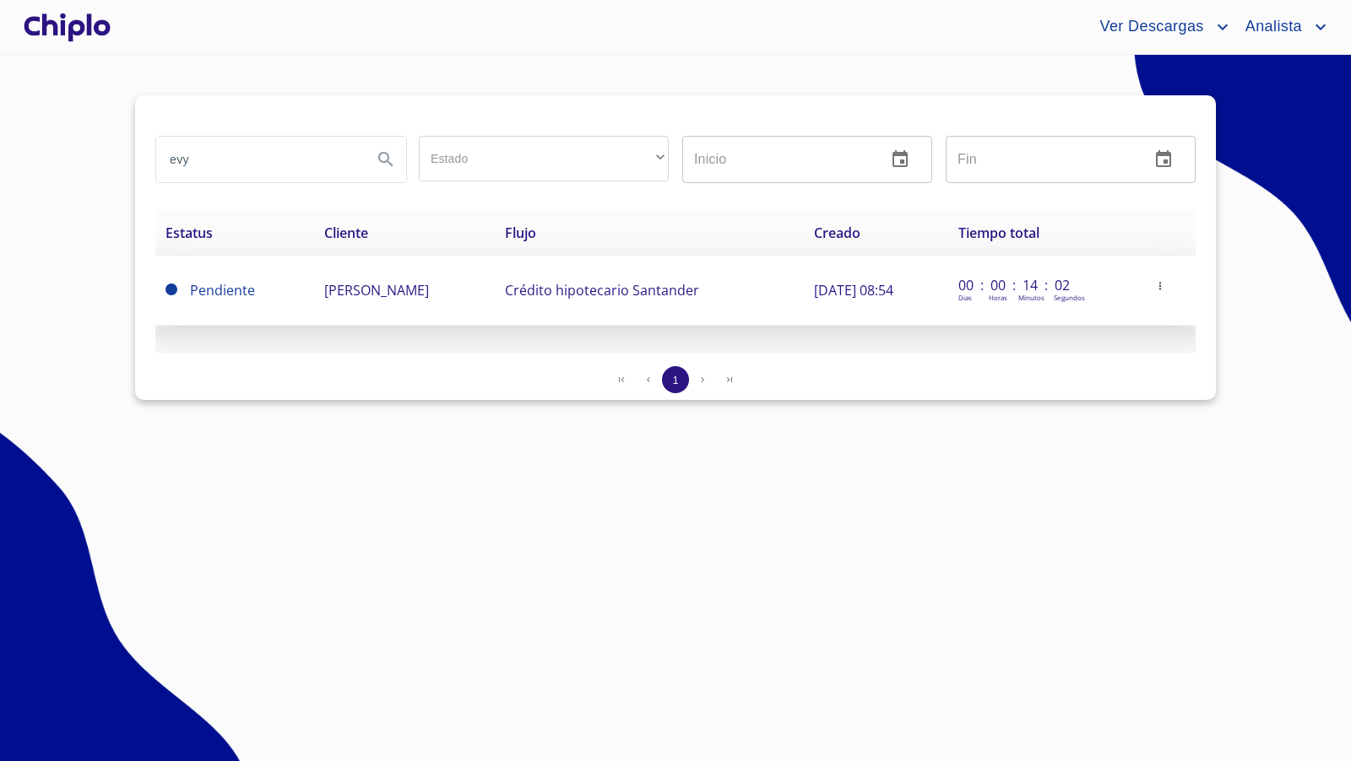
click at [1166, 285] on icon "button" at bounding box center [1160, 286] width 12 height 12
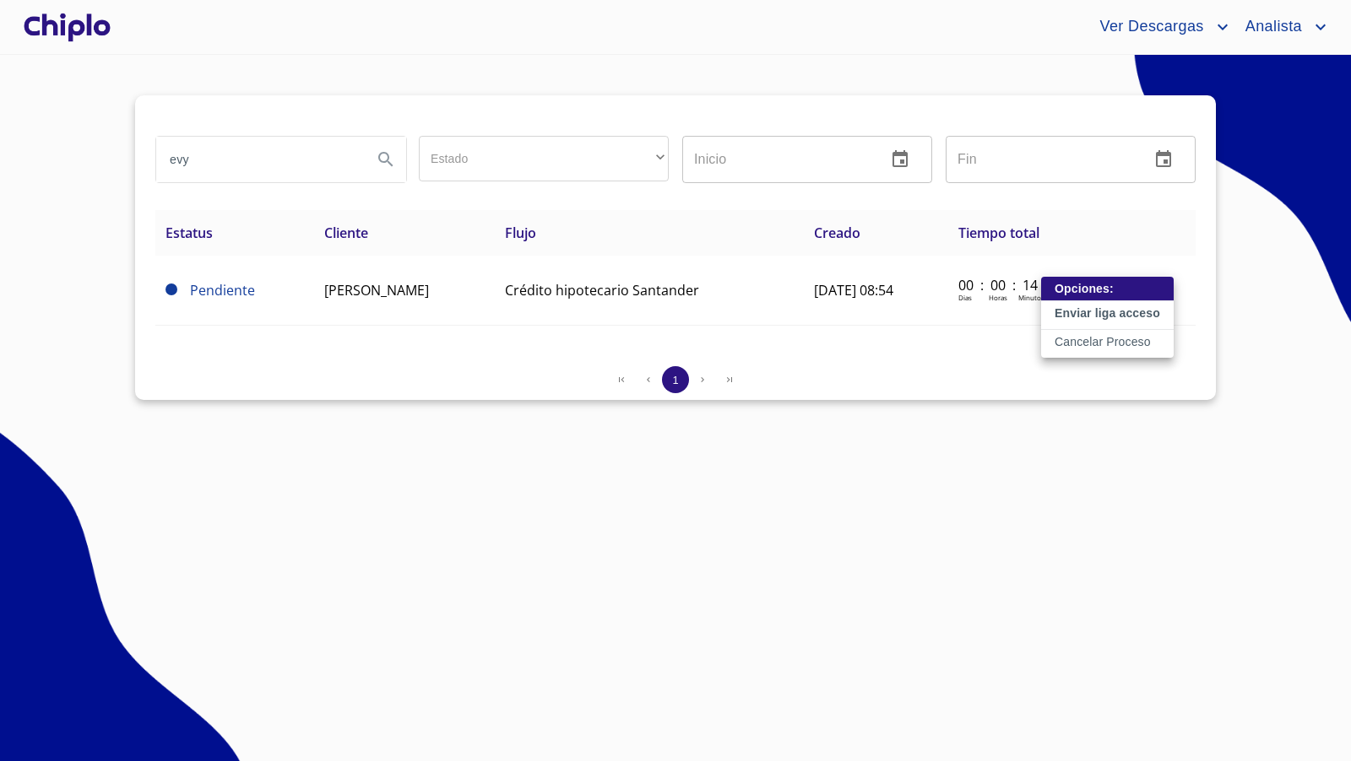
click at [1140, 310] on p "Enviar liga acceso" at bounding box center [1107, 313] width 106 height 17
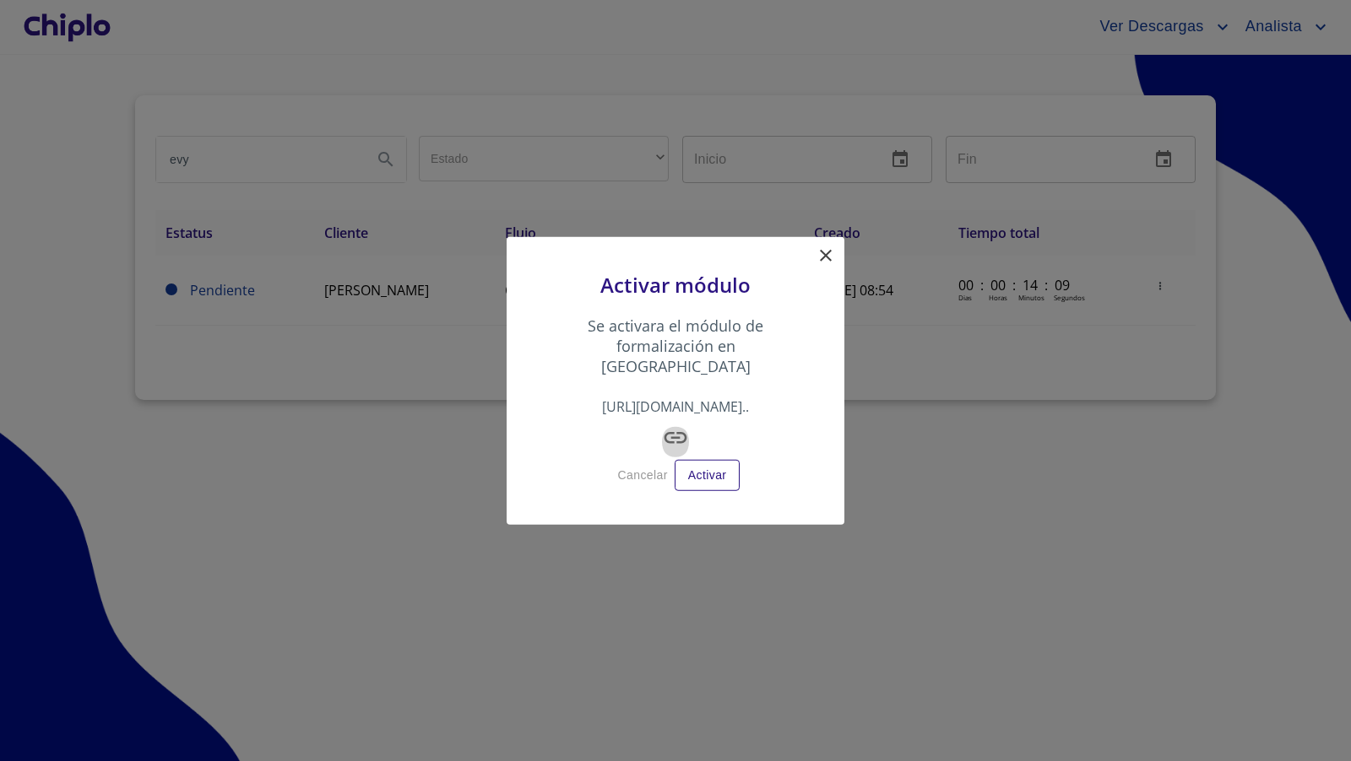
click at [679, 425] on icon "button" at bounding box center [675, 438] width 27 height 27
click at [698, 468] on span "Activar" at bounding box center [707, 475] width 39 height 21
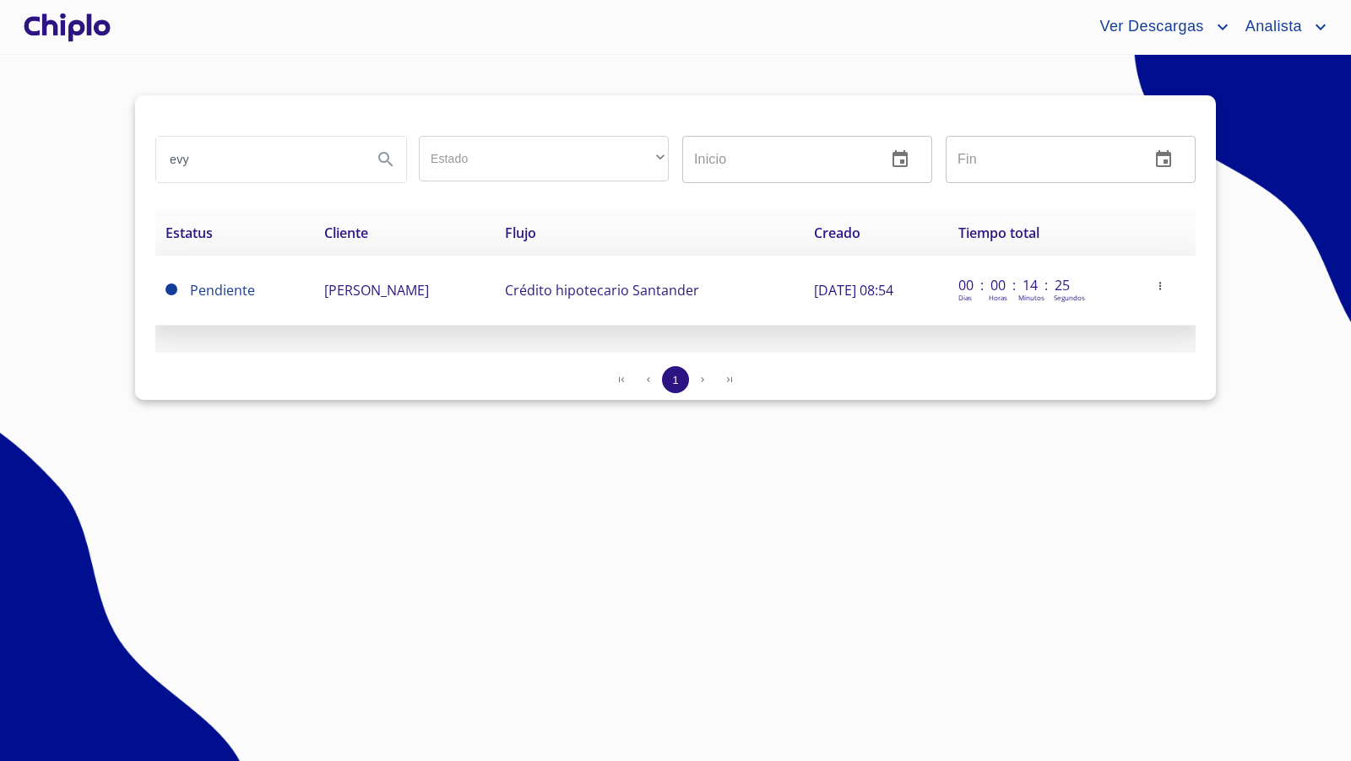
click at [1165, 284] on icon "button" at bounding box center [1160, 286] width 12 height 12
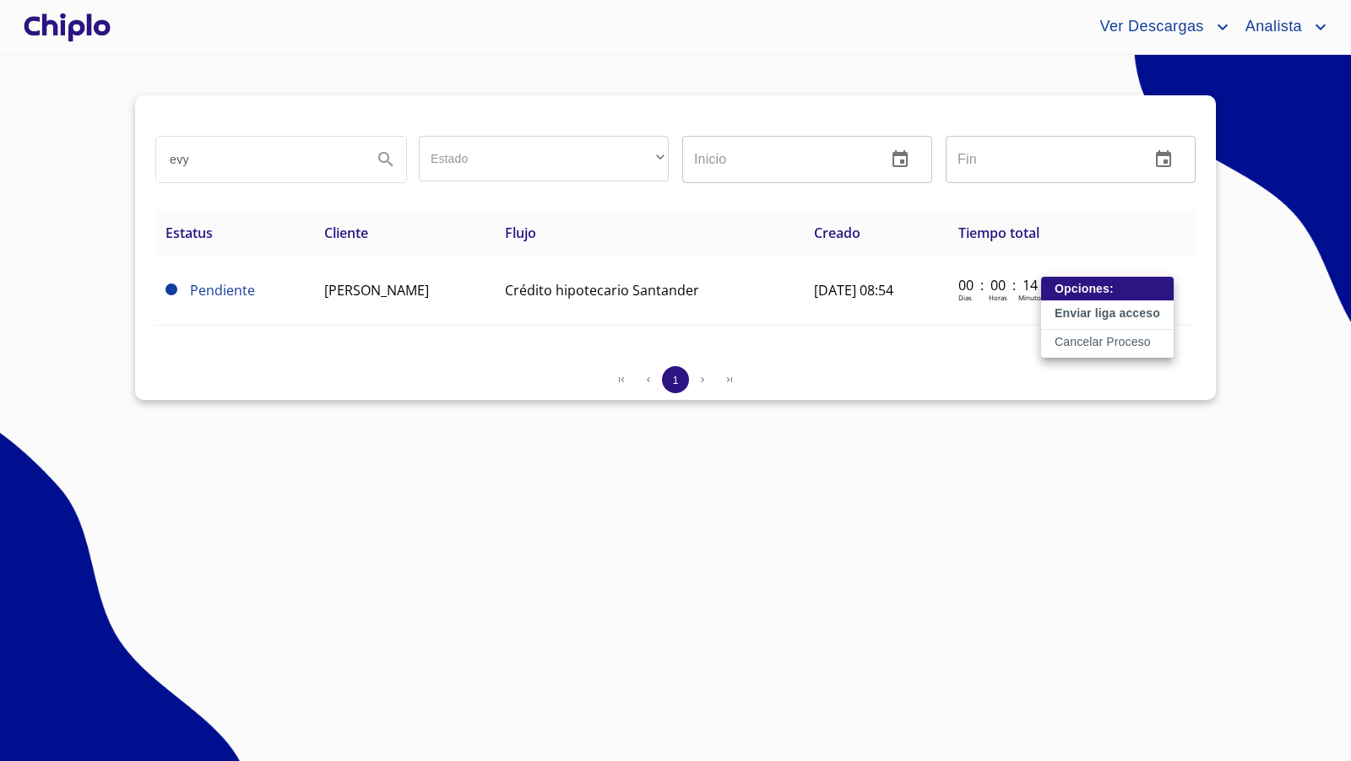
click at [1093, 310] on p "Enviar liga acceso" at bounding box center [1107, 313] width 106 height 17
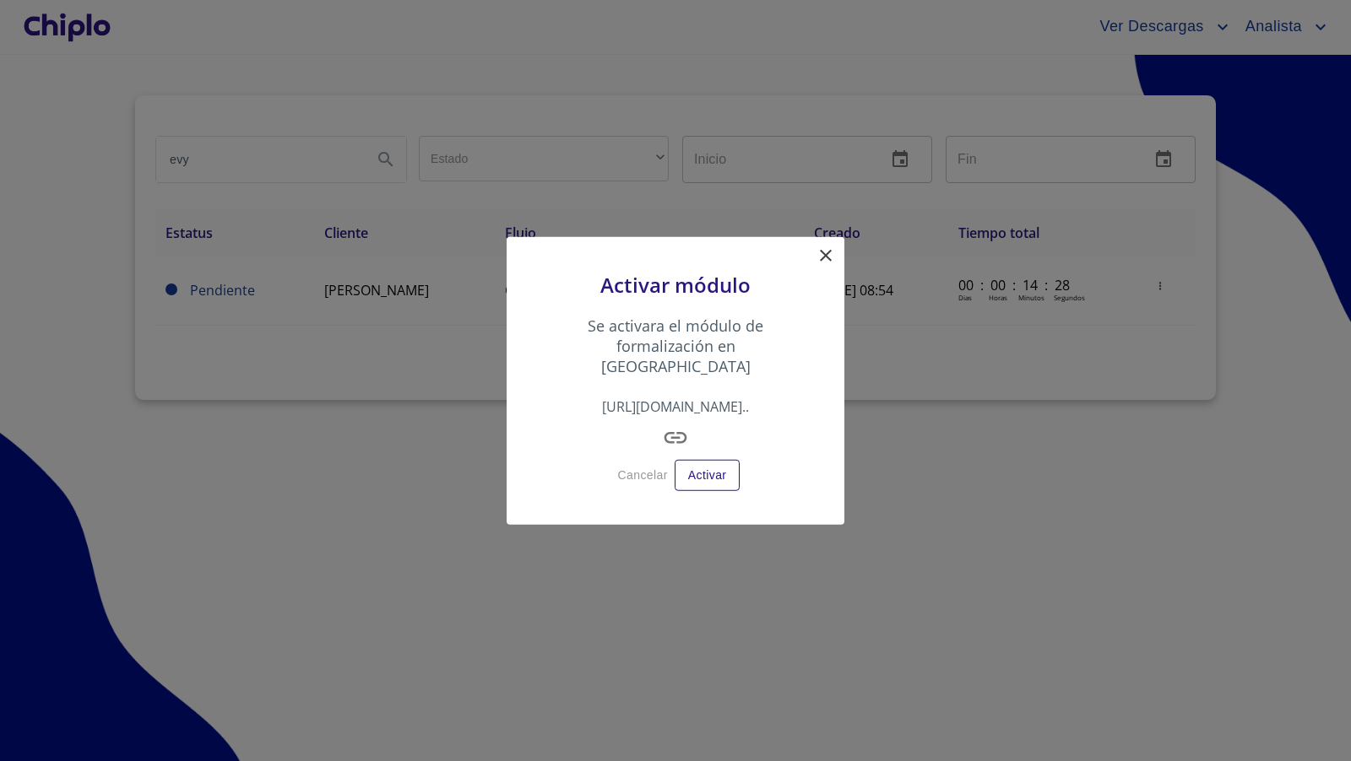
click at [680, 427] on icon "button" at bounding box center [675, 438] width 27 height 27
click at [825, 266] on icon at bounding box center [825, 256] width 20 height 20
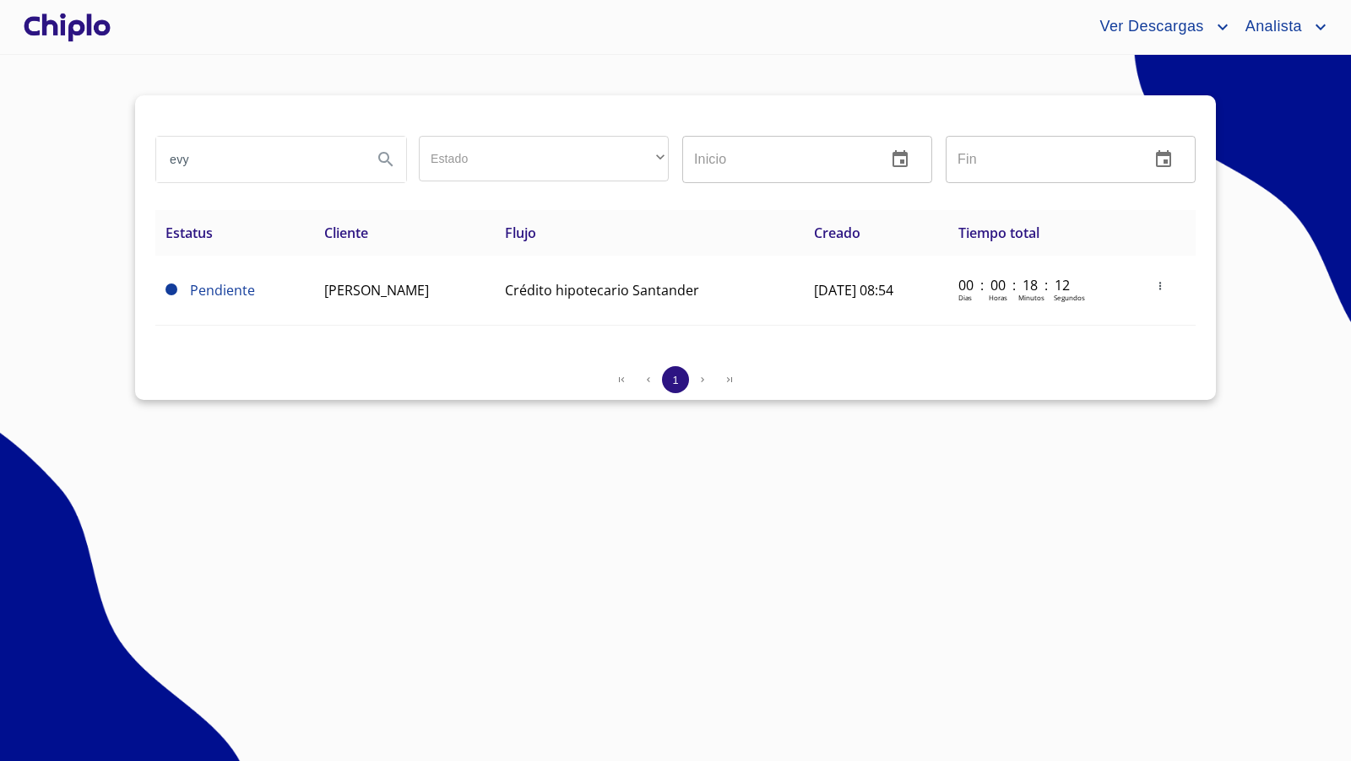
click at [83, 34] on div at bounding box center [67, 27] width 94 height 54
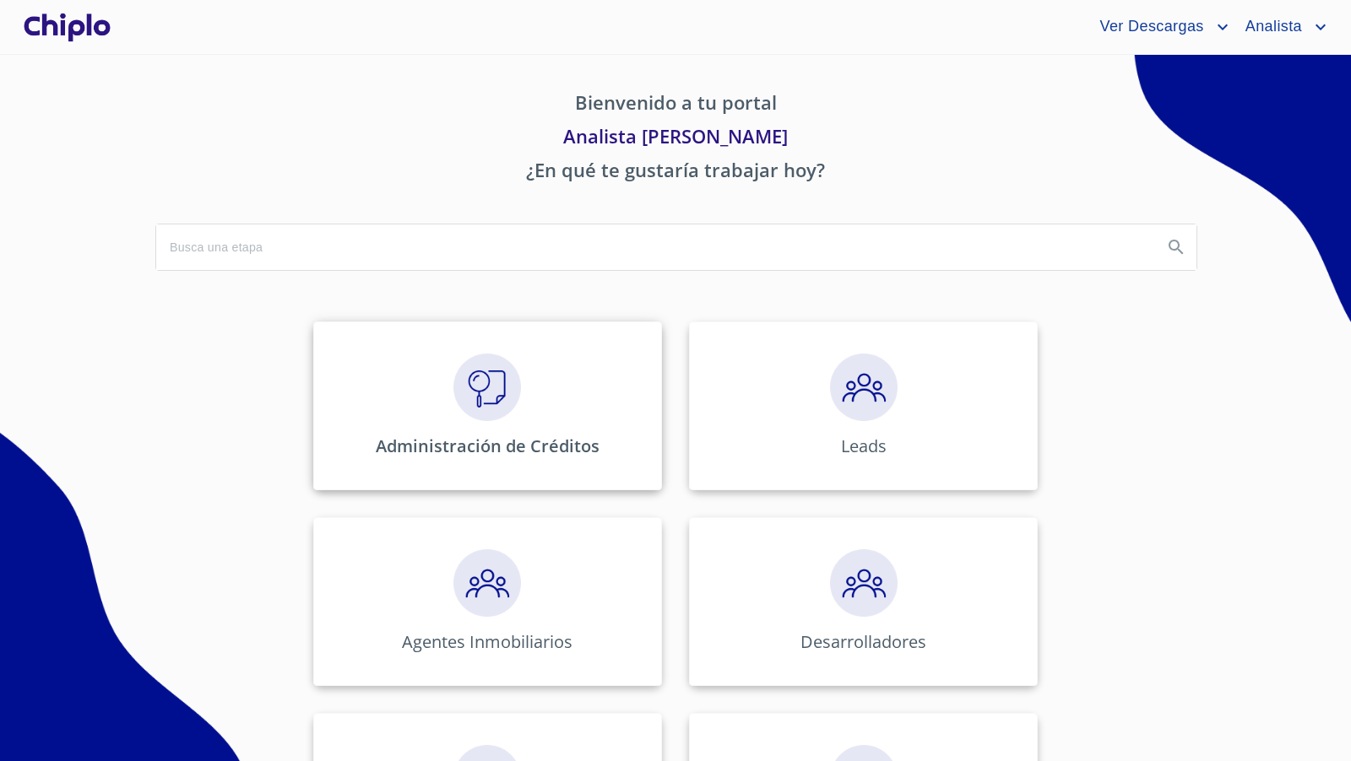
click at [491, 415] on img at bounding box center [487, 388] width 68 height 68
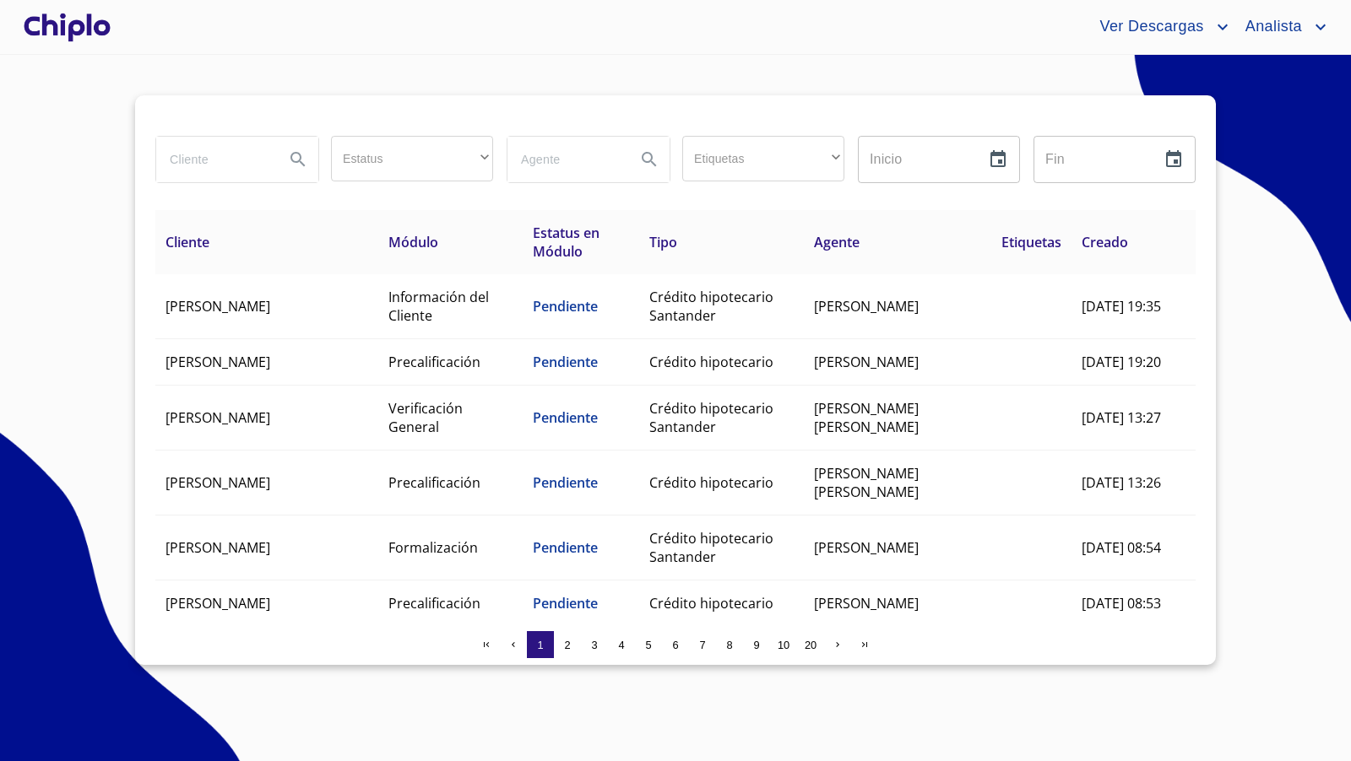
click at [198, 162] on input "search" at bounding box center [213, 160] width 115 height 46
type input "[PERSON_NAME]"
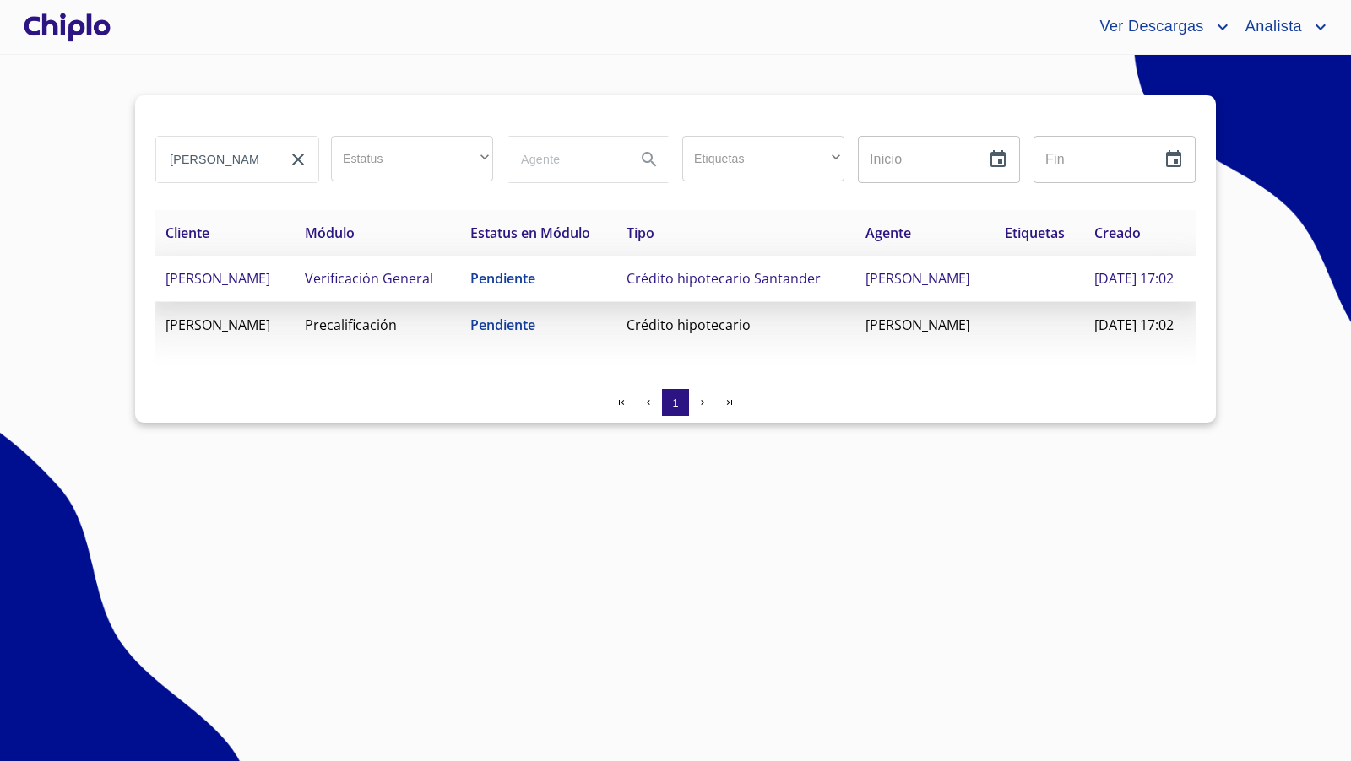
click at [695, 288] on span "Crédito hipotecario Santander" at bounding box center [723, 278] width 194 height 19
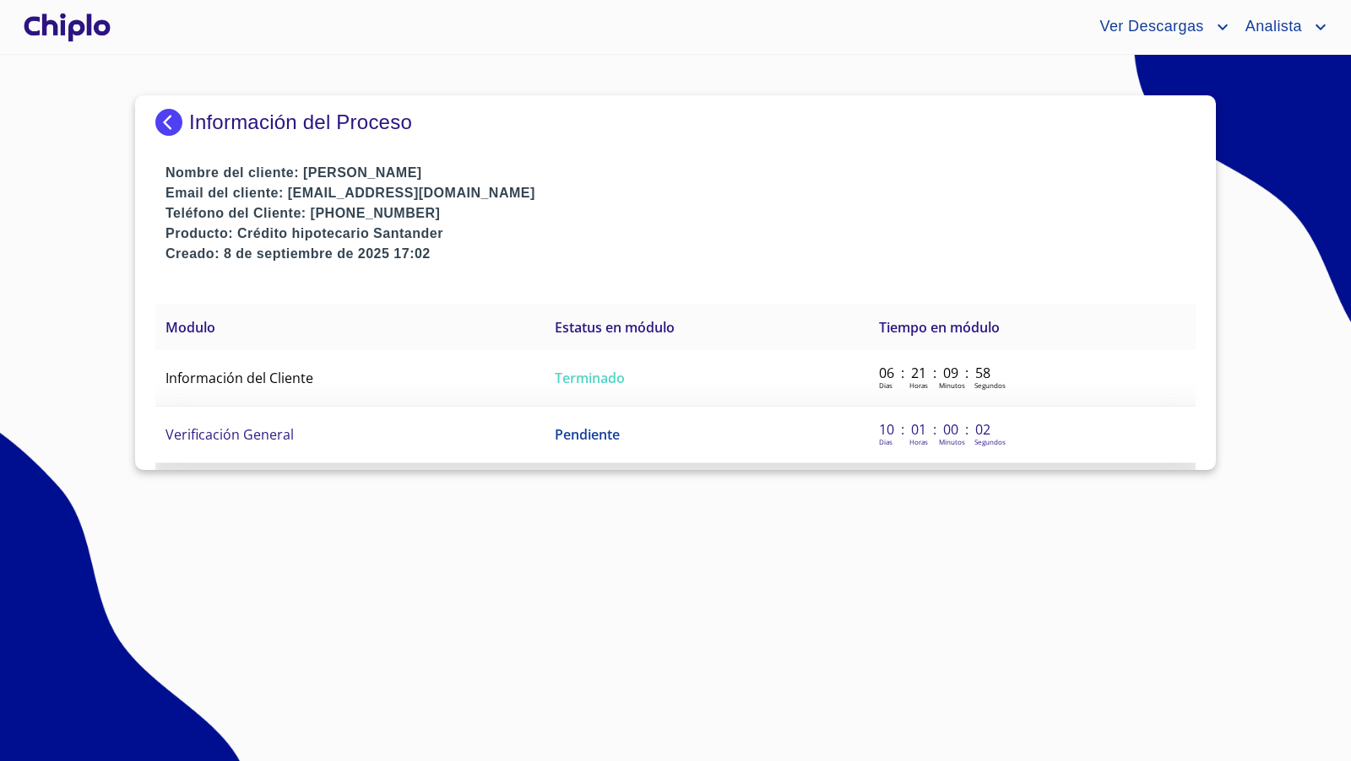
click at [316, 441] on td "Verificación General" at bounding box center [349, 435] width 389 height 57
